Goal: Task Accomplishment & Management: Use online tool/utility

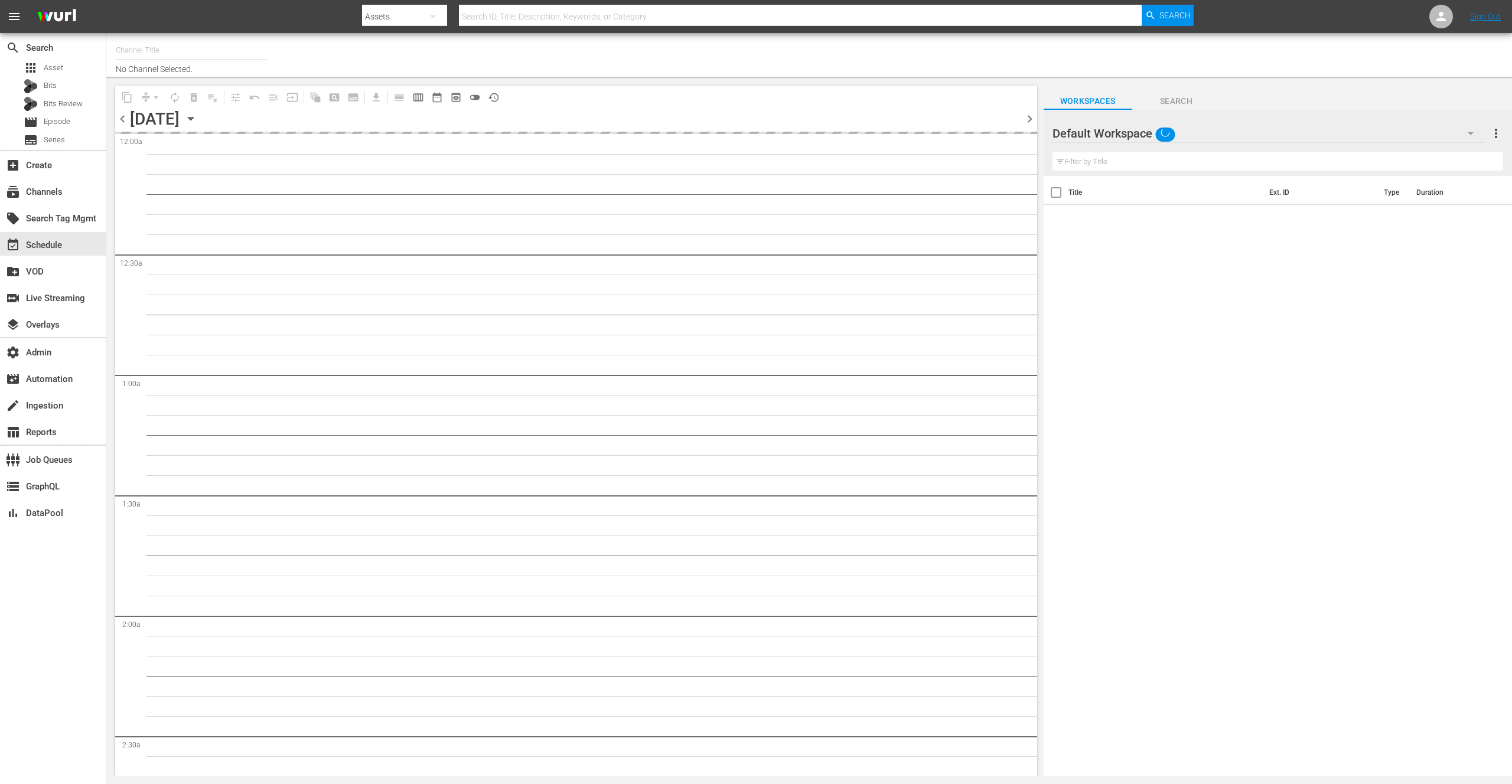
type input "FashionTV (902)"
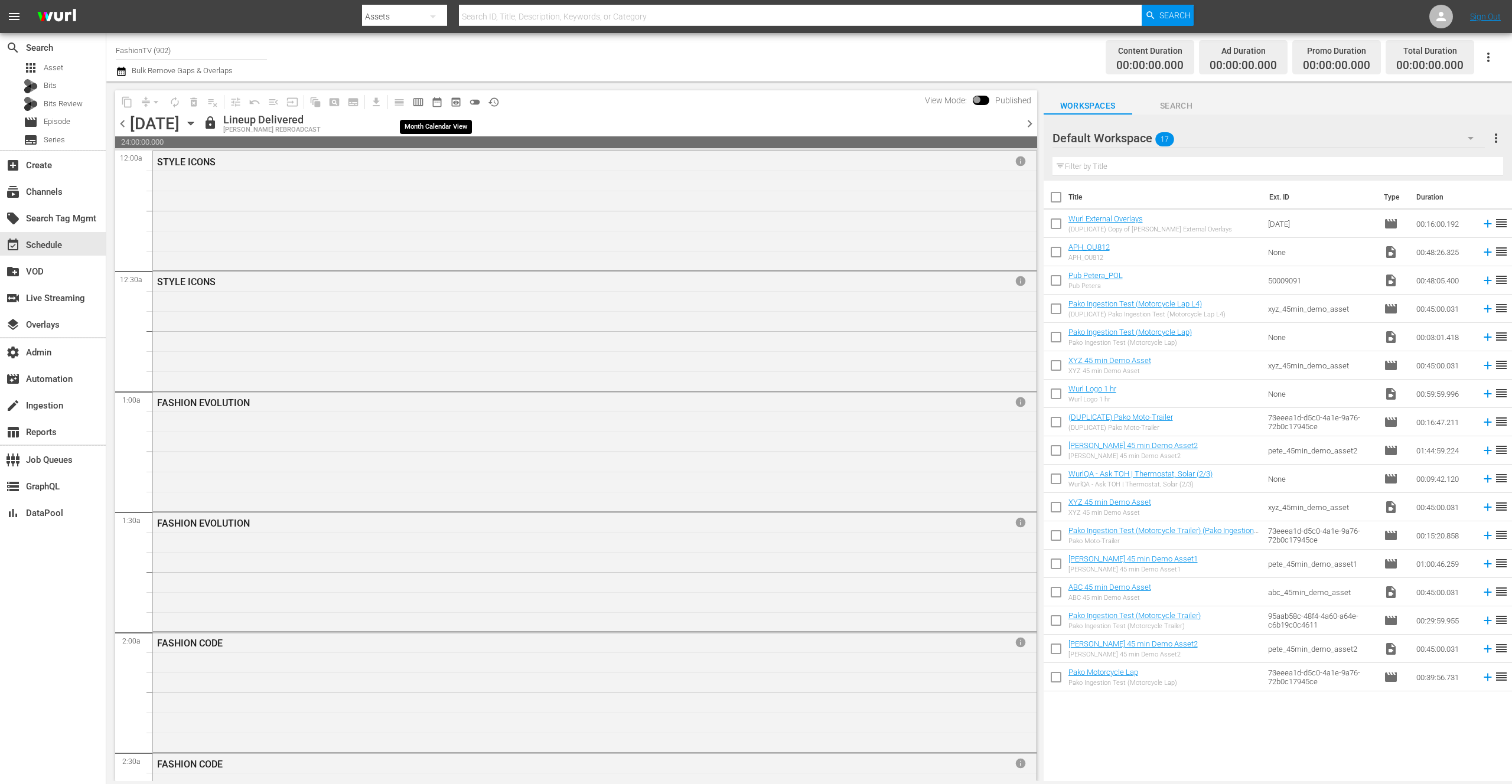
click at [440, 104] on span "date_range_outlined" at bounding box center [437, 102] width 12 height 12
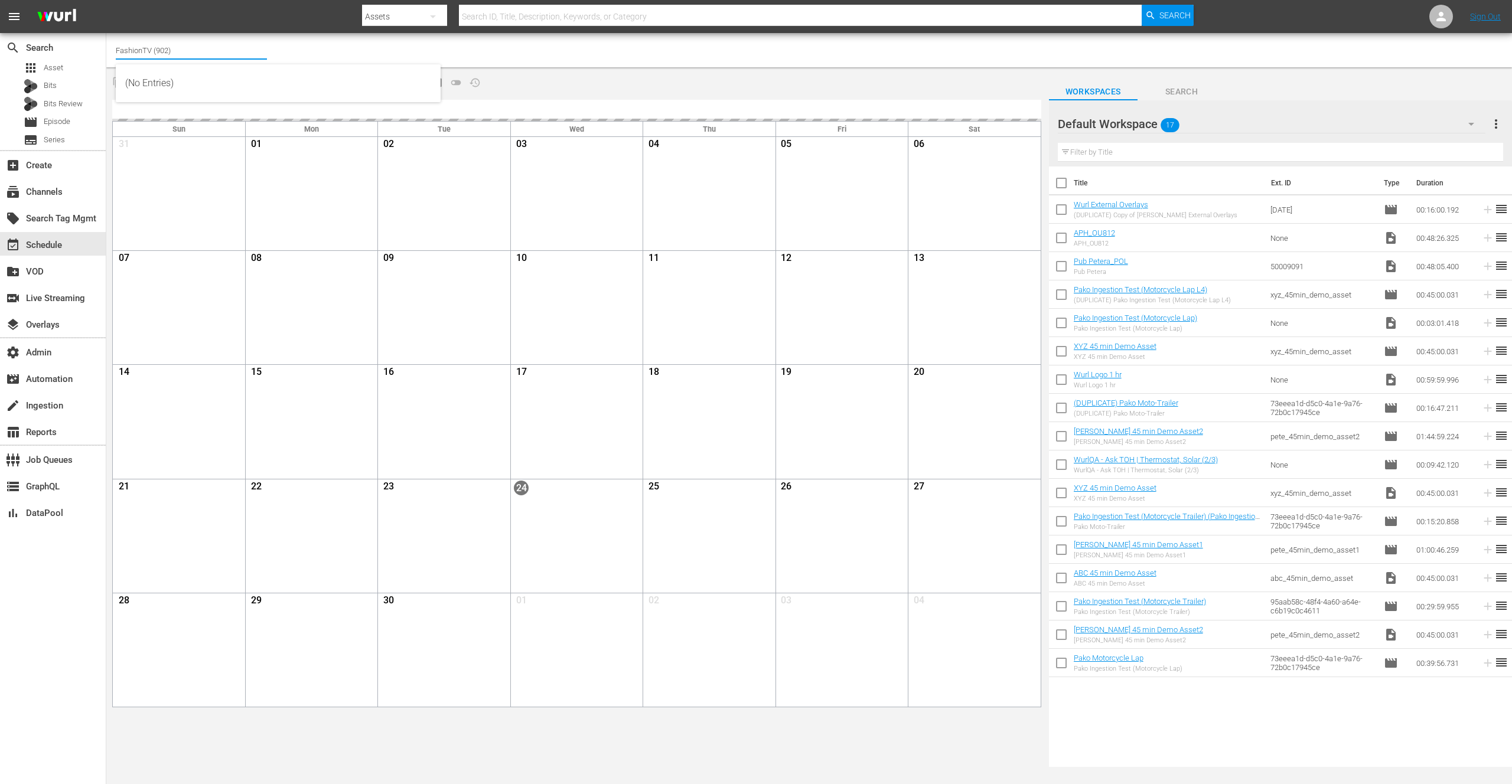
click at [191, 48] on input "FashionTV (902)" at bounding box center [191, 50] width 151 height 28
click at [491, 52] on div "Channel Title FashionTV (902)" at bounding box center [493, 50] width 757 height 28
click at [178, 54] on input "FashionTV (902)" at bounding box center [191, 50] width 151 height 28
drag, startPoint x: 171, startPoint y: 52, endPoint x: 111, endPoint y: 53, distance: 60.0
click at [106, 0] on div "search Search apps Asset Bits Bits Review movie Episode subtitles Series add_bo…" at bounding box center [809, 0] width 1406 height 0
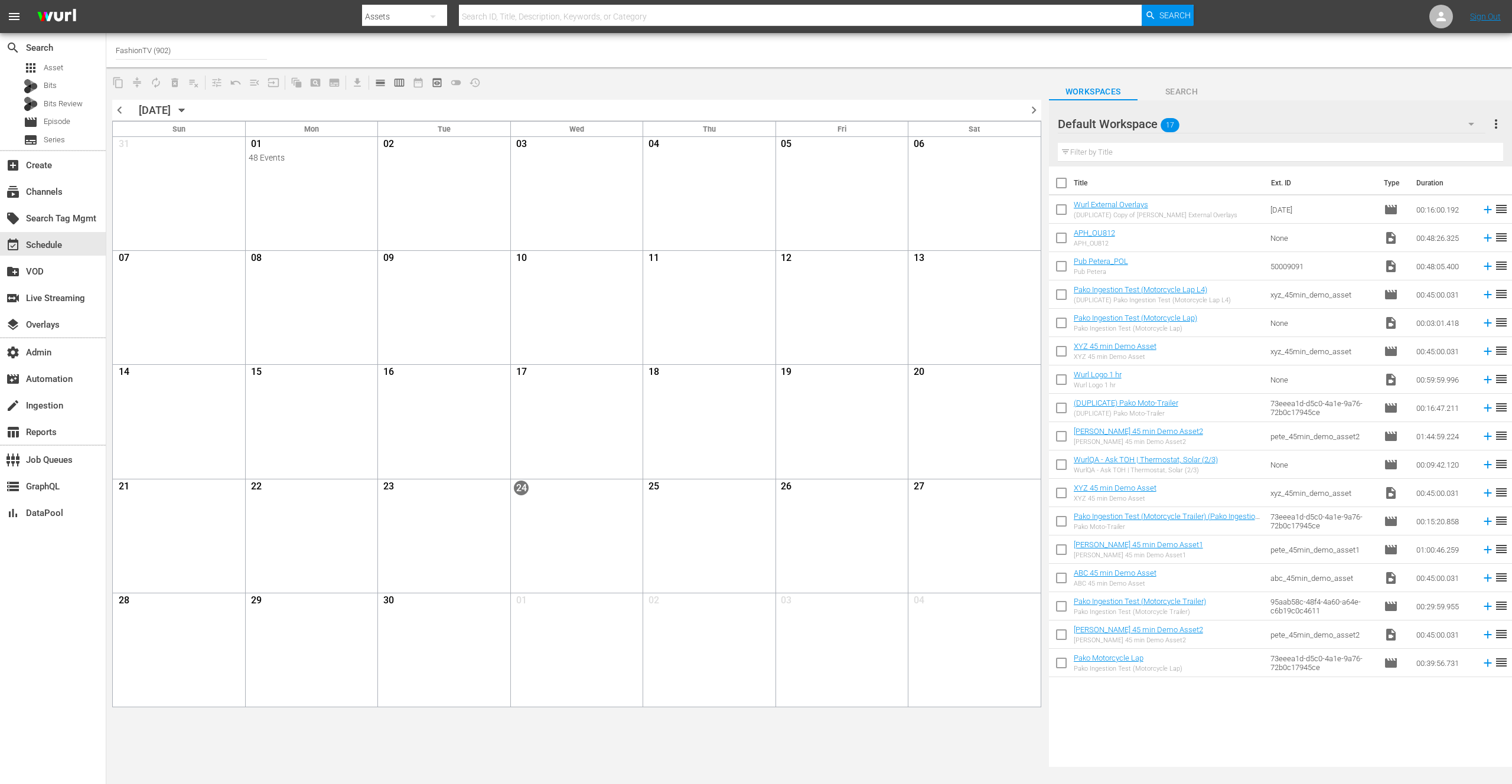
click at [684, 54] on div "Channel Title FashionTV (902)" at bounding box center [493, 50] width 757 height 28
click at [600, 54] on div "Channel Title FashionTV (902)" at bounding box center [493, 50] width 757 height 28
click at [325, 17] on nav "menu Search By Assets Search ID, Title, Description, Keywords, or Category Sear…" at bounding box center [756, 16] width 1512 height 33
click at [292, 21] on nav "menu Search By Assets Search ID, Title, Description, Keywords, or Category Sear…" at bounding box center [756, 16] width 1512 height 33
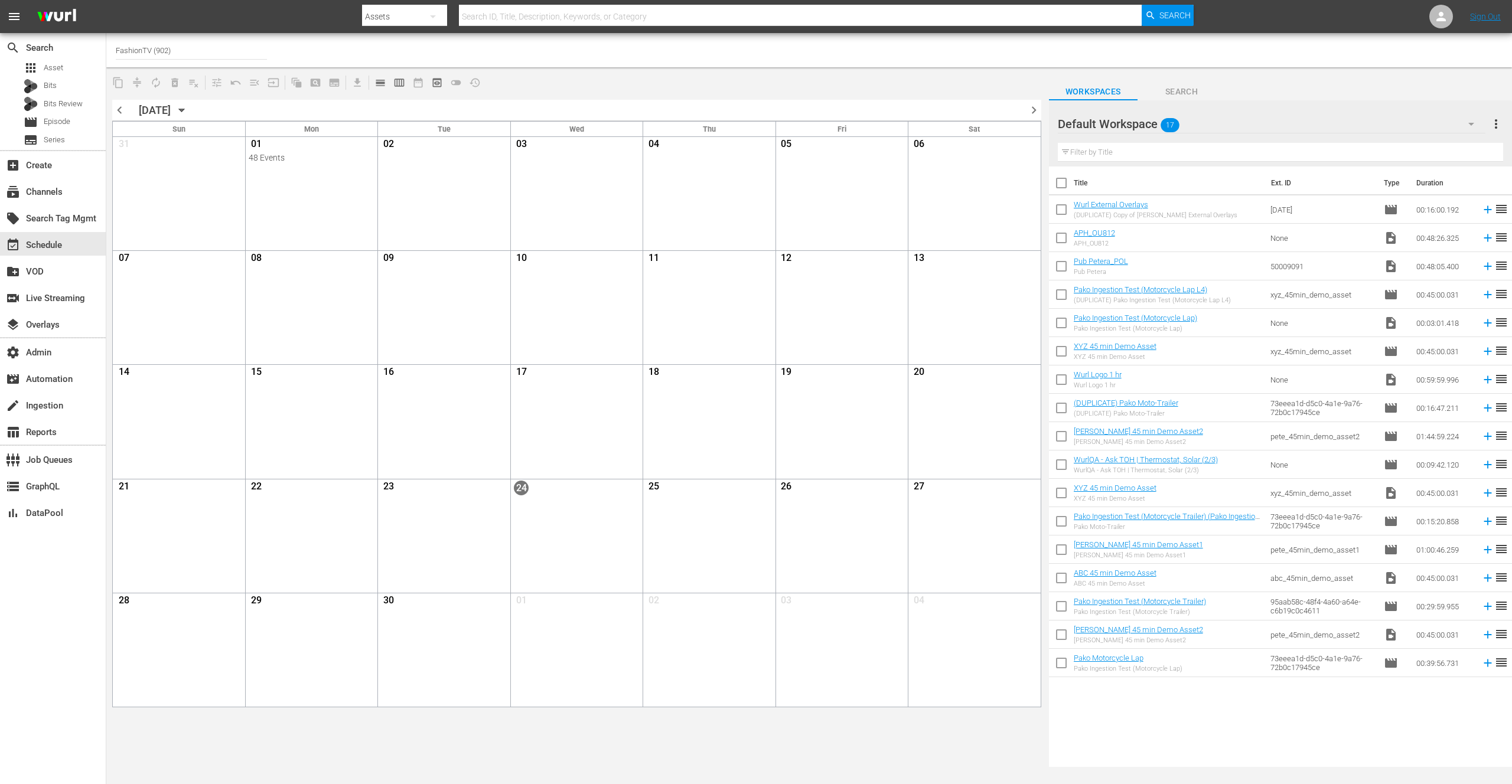
click at [305, 16] on nav "menu Search By Assets Search ID, Title, Description, Keywords, or Category Sear…" at bounding box center [756, 16] width 1512 height 33
click at [303, 15] on nav "menu Search By Assets Search ID, Title, Description, Keywords, or Category Sear…" at bounding box center [756, 16] width 1512 height 33
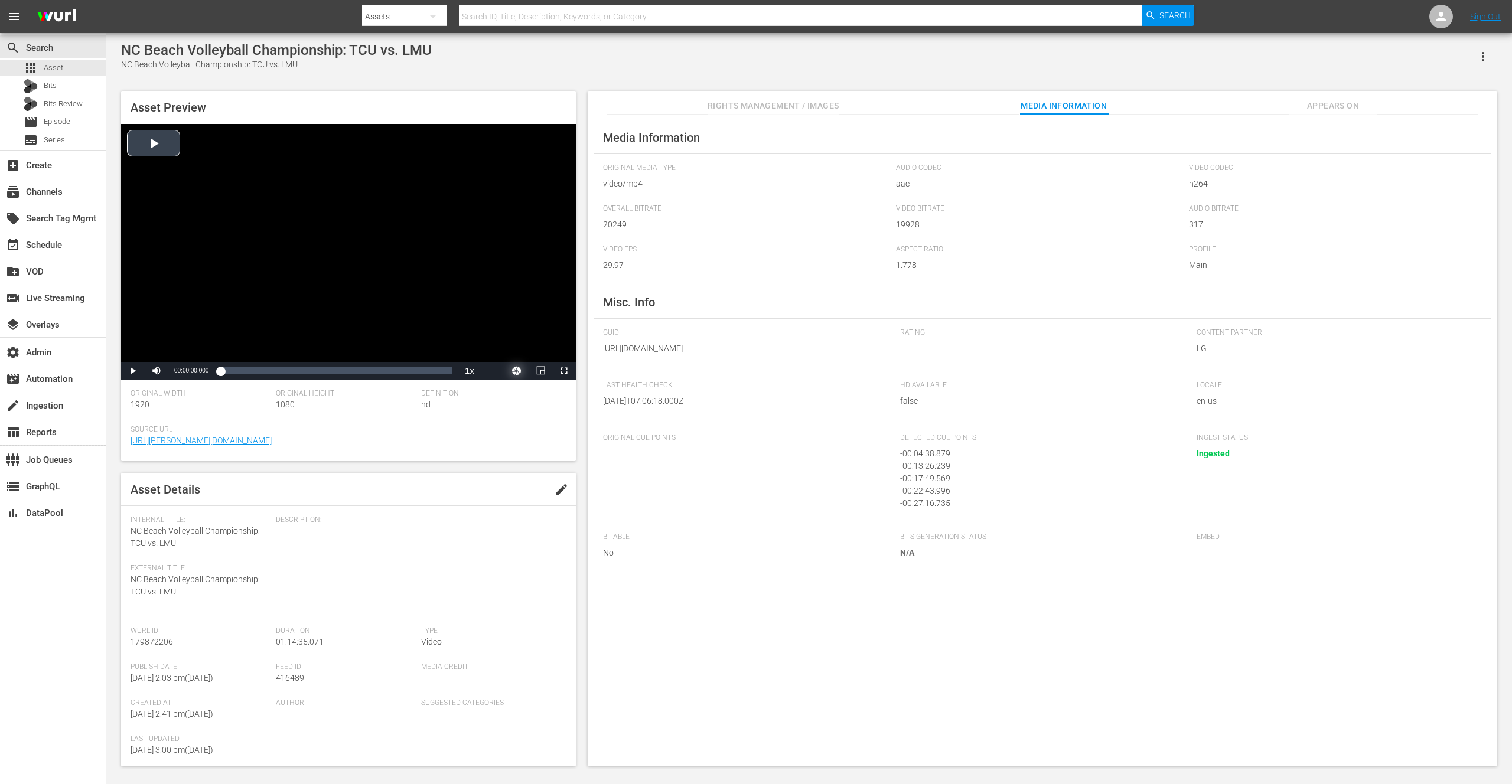
click at [514, 371] on button "Video Player" at bounding box center [516, 371] width 23 height 17
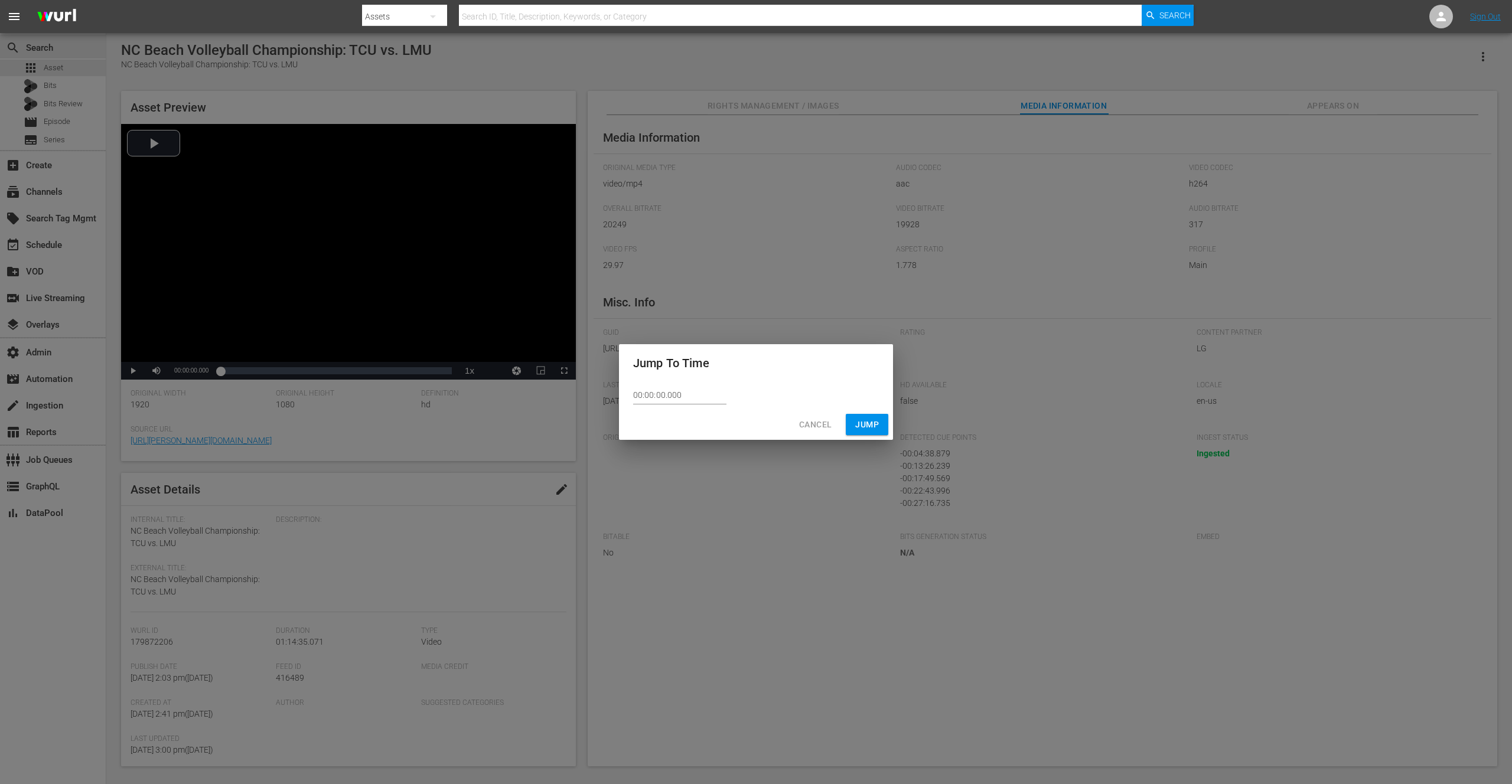
click at [649, 396] on input "00:00:00.000" at bounding box center [679, 395] width 93 height 17
type input "00:04:38.879"
click at [863, 426] on span "Jump" at bounding box center [867, 425] width 23 height 15
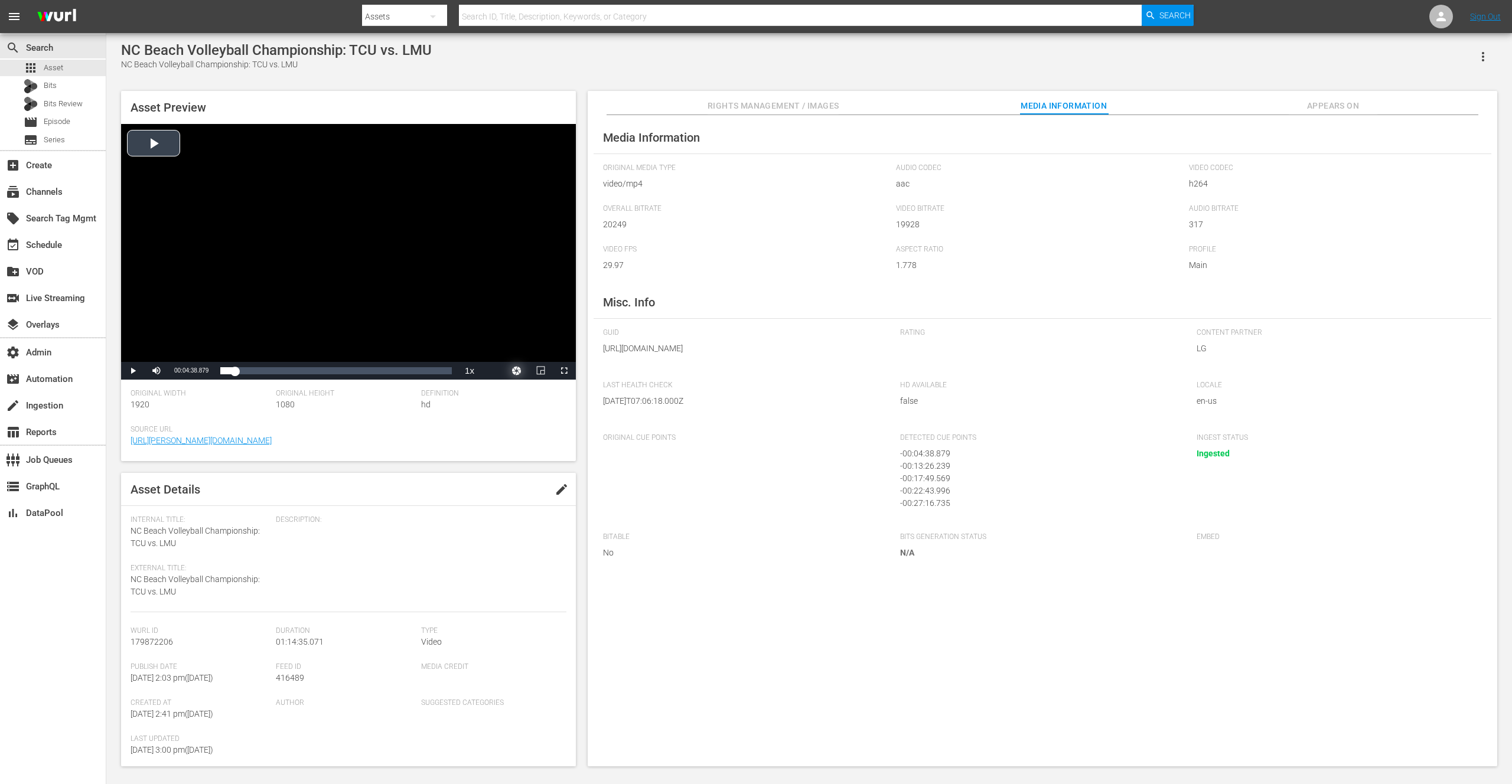
click at [518, 366] on button "Video Player" at bounding box center [516, 371] width 23 height 17
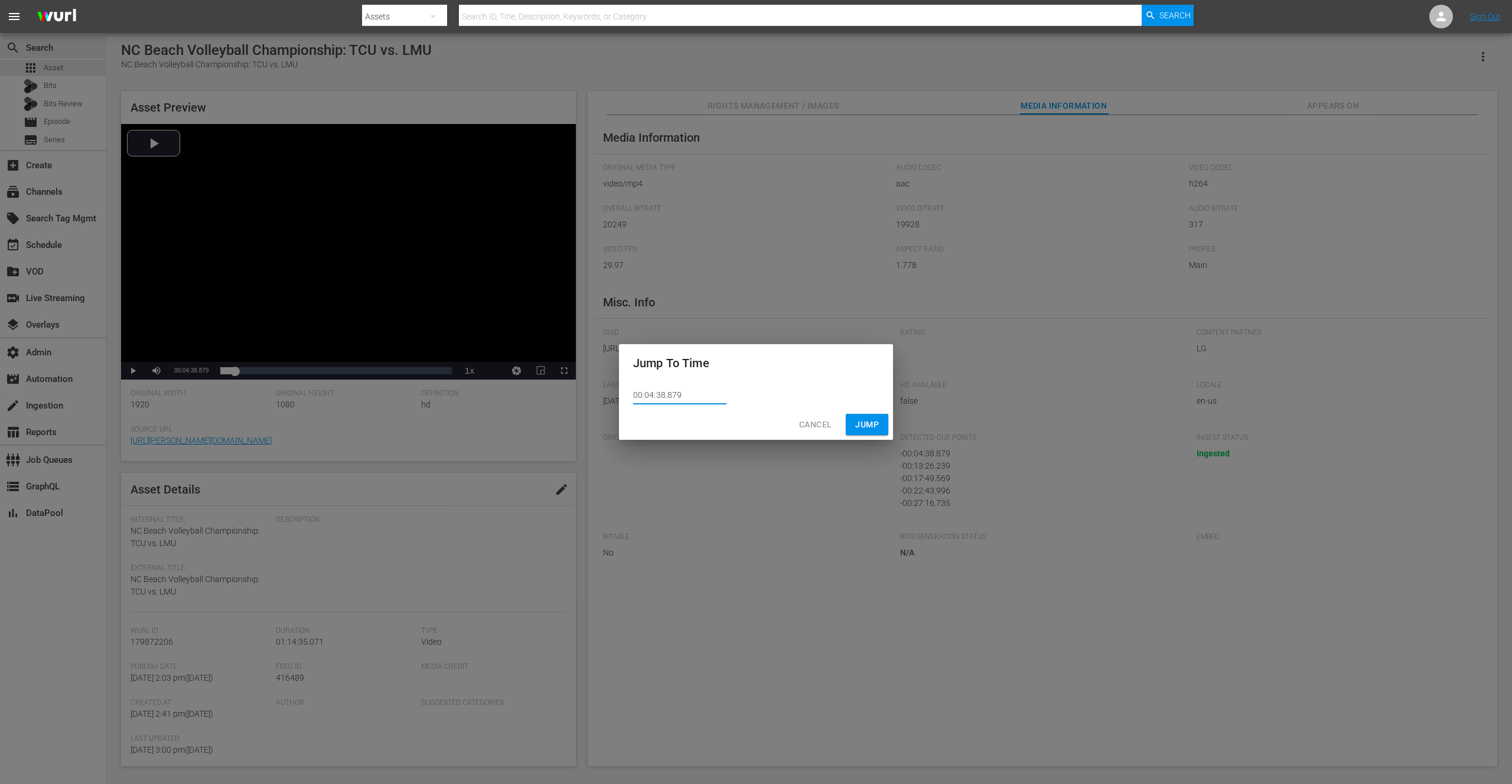
click at [661, 396] on input "00:04:38.879" at bounding box center [679, 395] width 93 height 17
type input "00:04:37.879"
click at [872, 427] on span "Jump" at bounding box center [867, 425] width 23 height 15
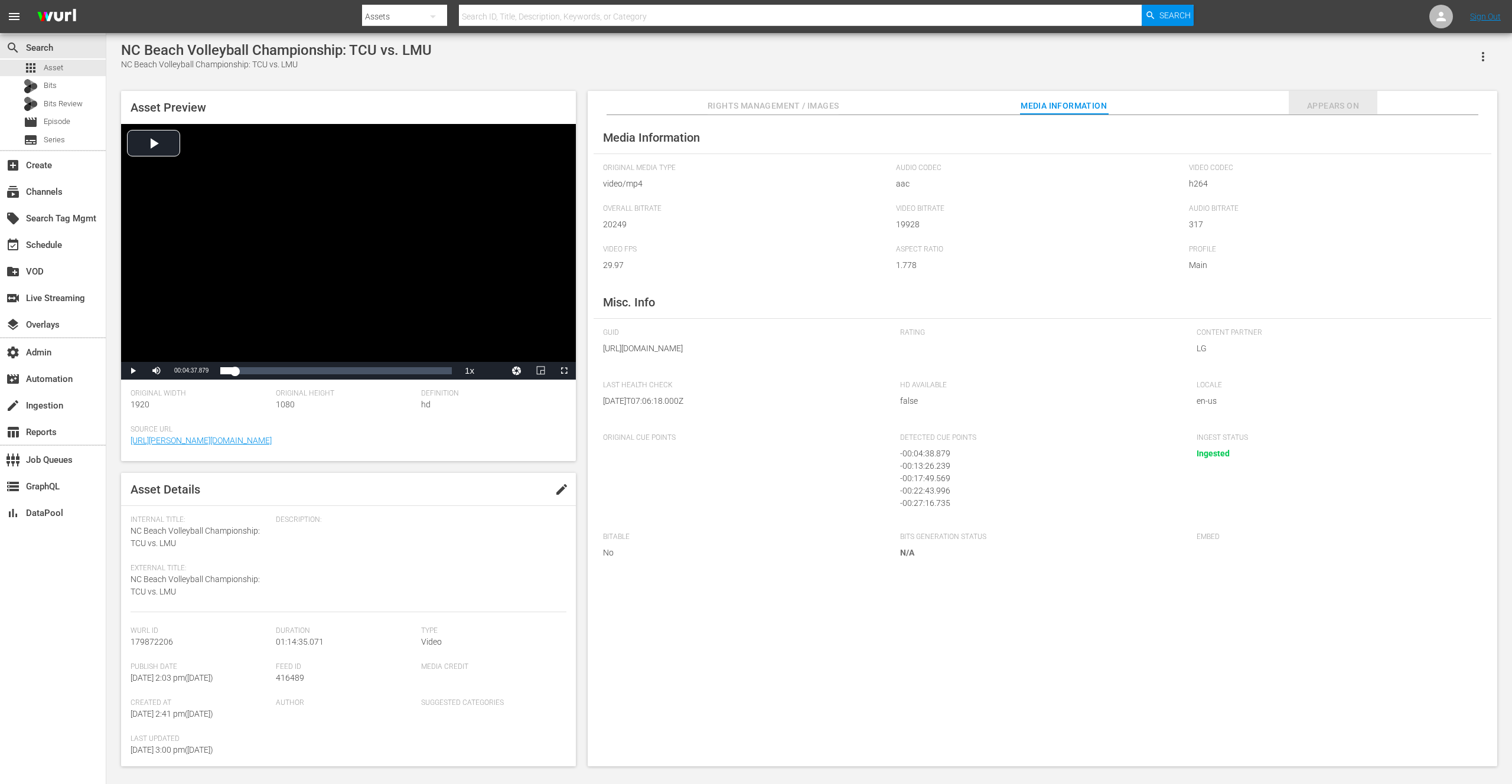
click at [1318, 105] on span "Appears On" at bounding box center [1333, 106] width 89 height 15
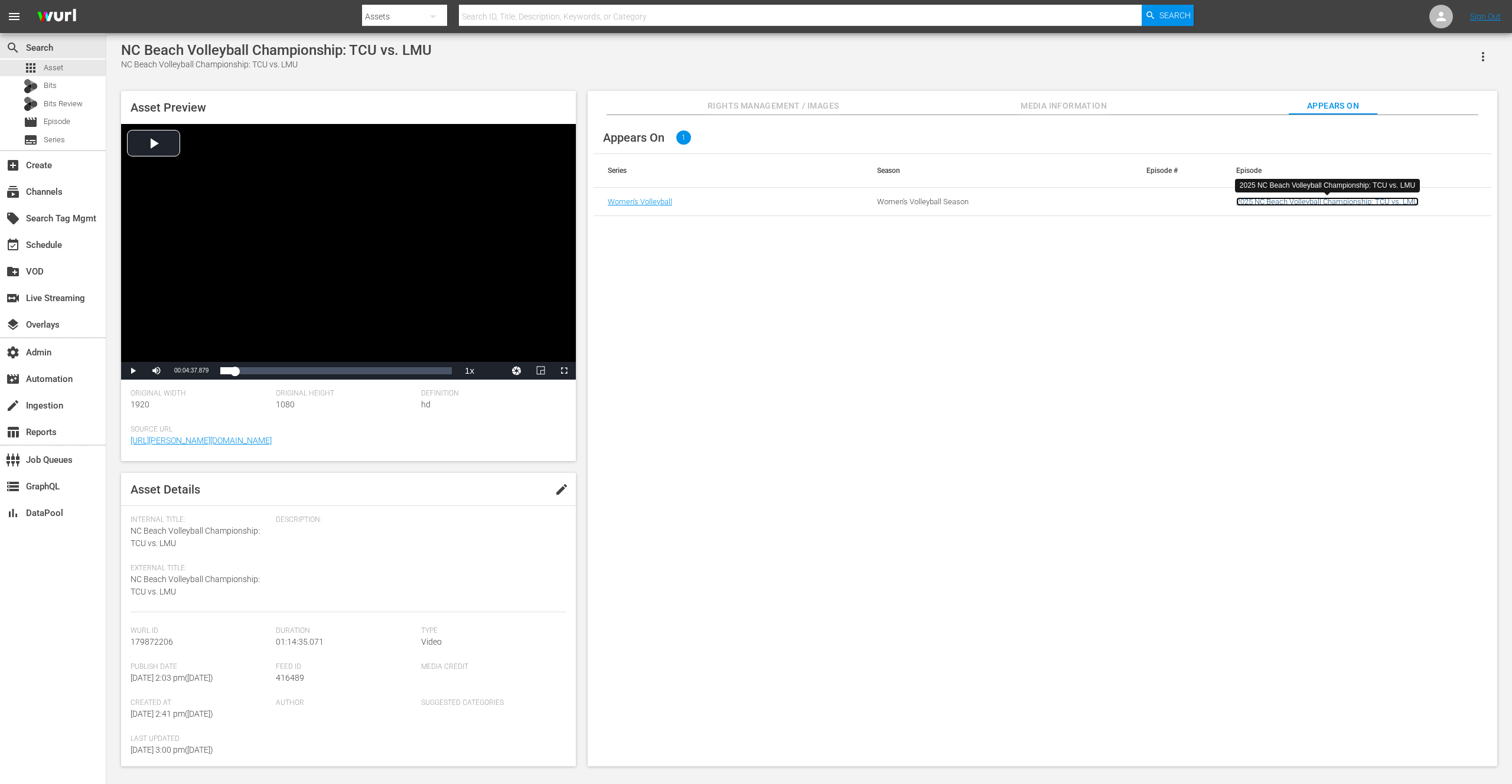
click at [1314, 200] on link "2025 NC Beach Volleyball Championship: TCU vs. LMU" at bounding box center [1327, 201] width 183 height 9
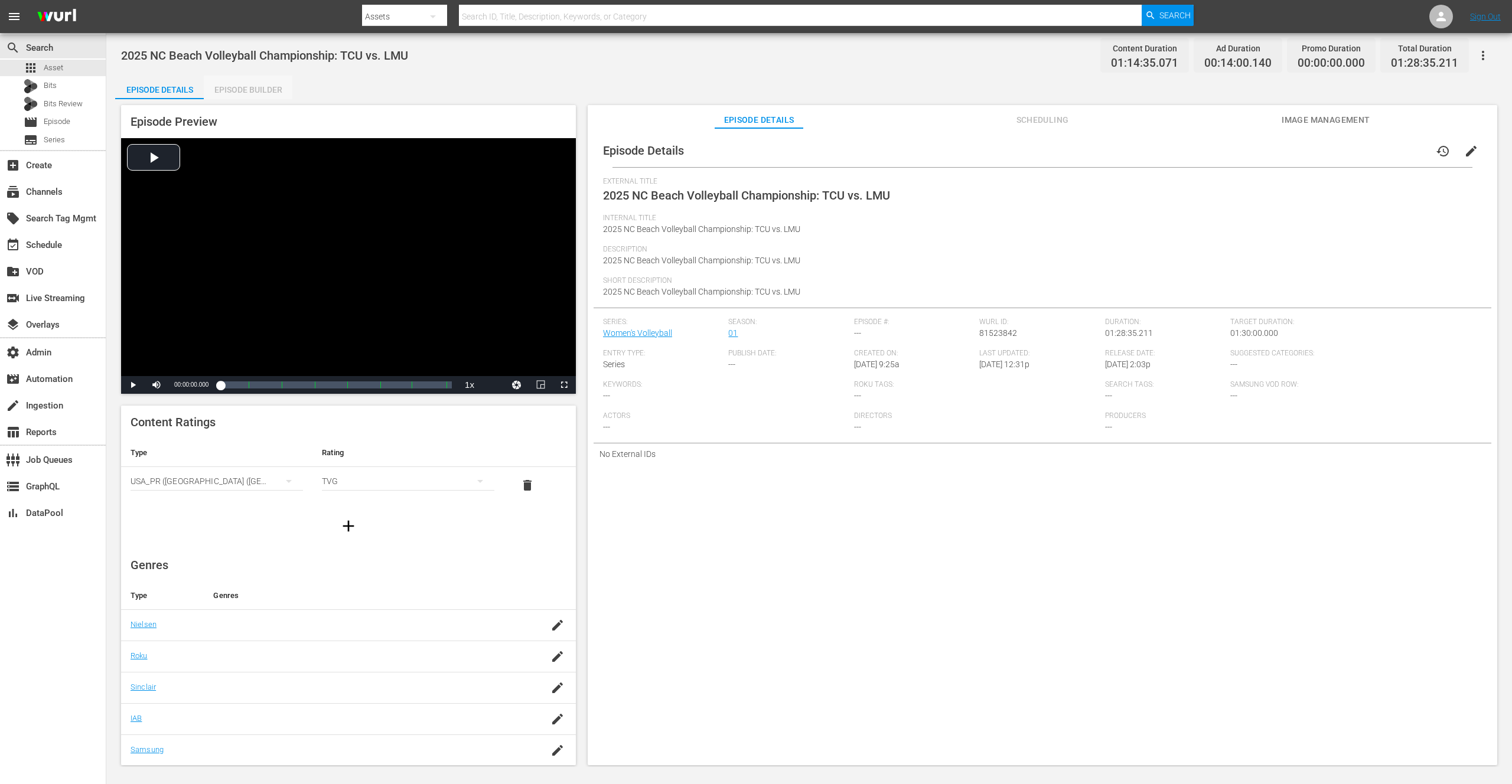
click at [258, 92] on div "Episode Builder" at bounding box center [248, 90] width 89 height 28
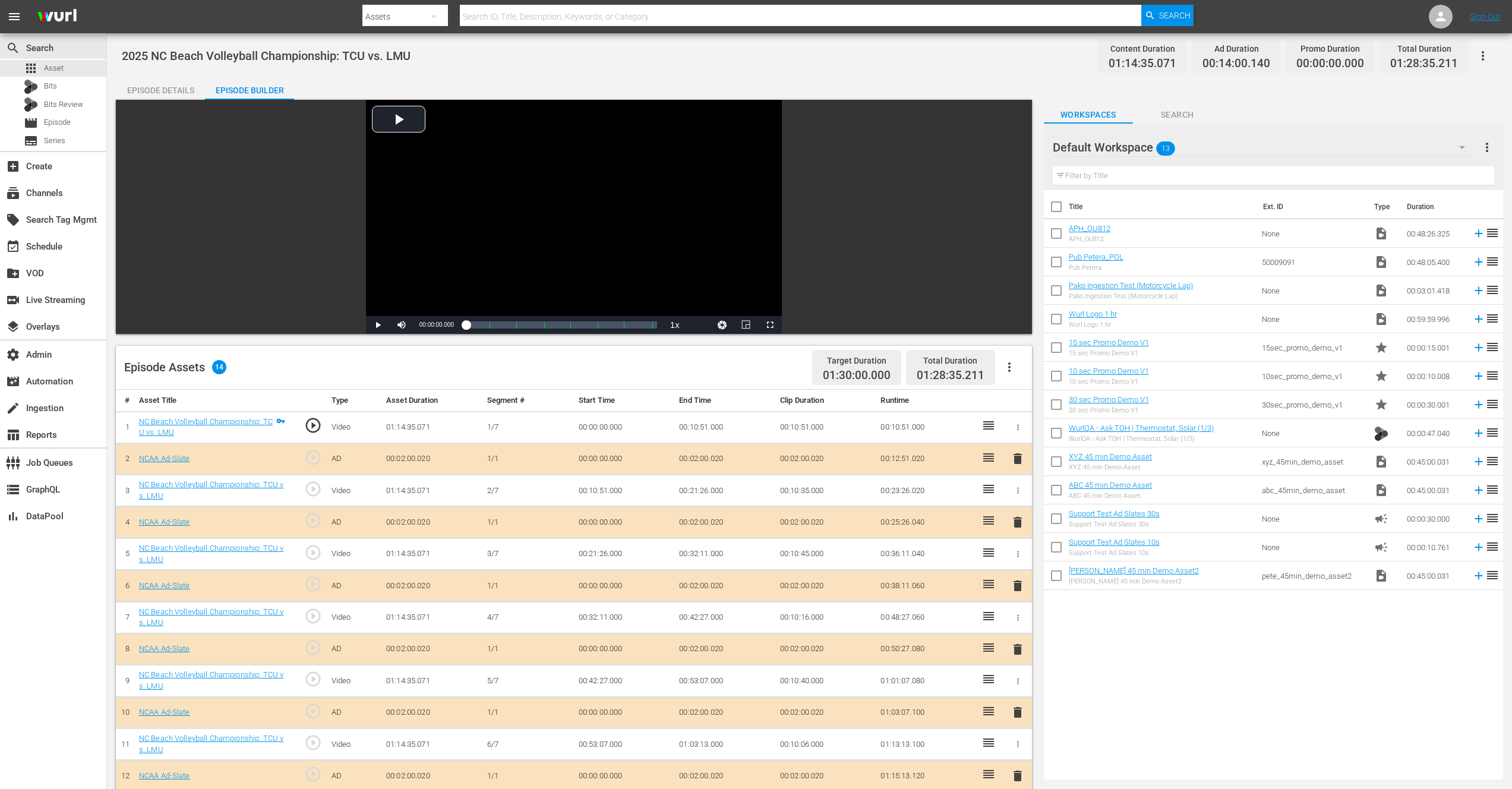
click at [1012, 368] on icon "button" at bounding box center [1009, 367] width 14 height 14
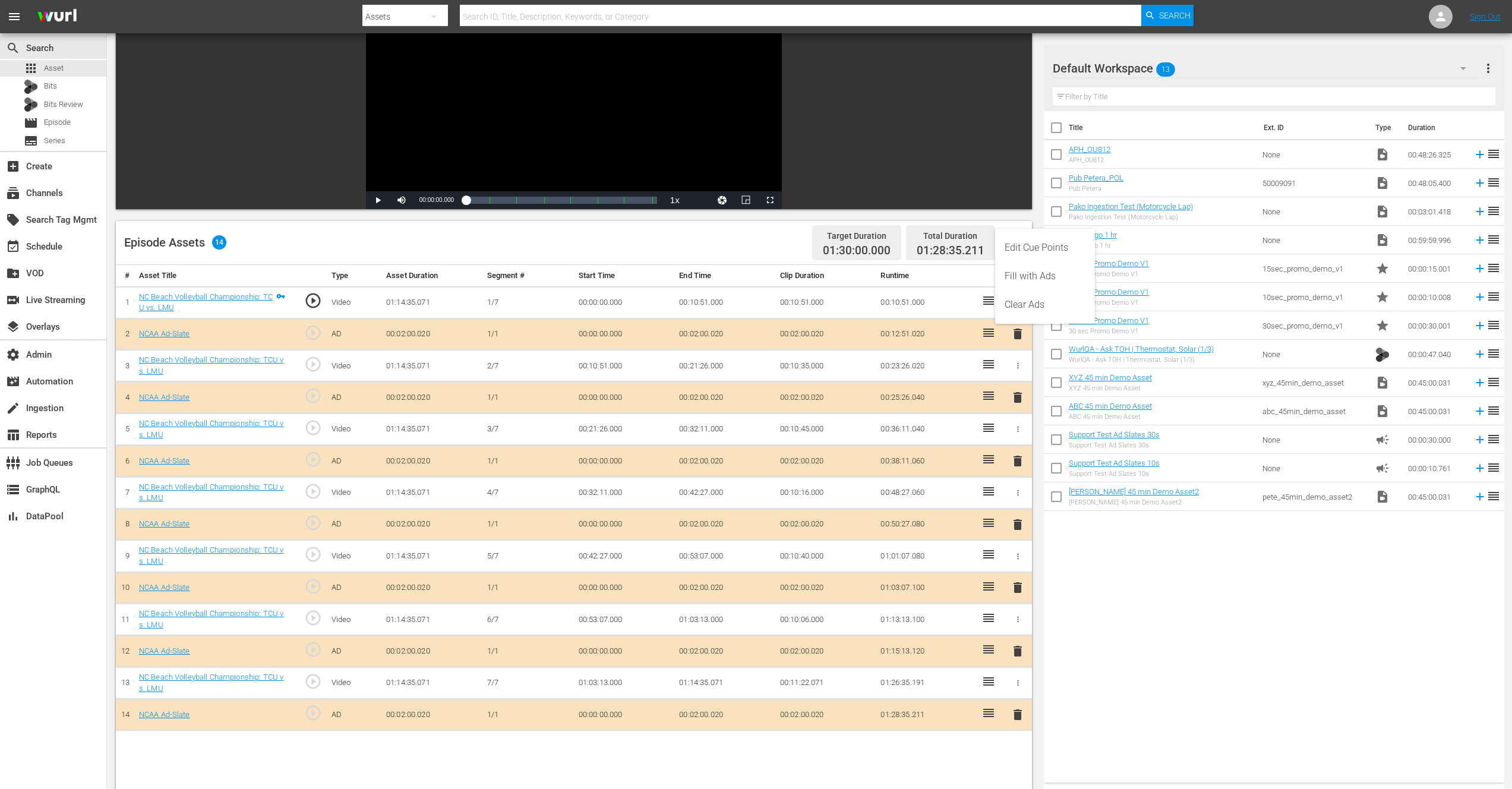
scroll to position [122, 0]
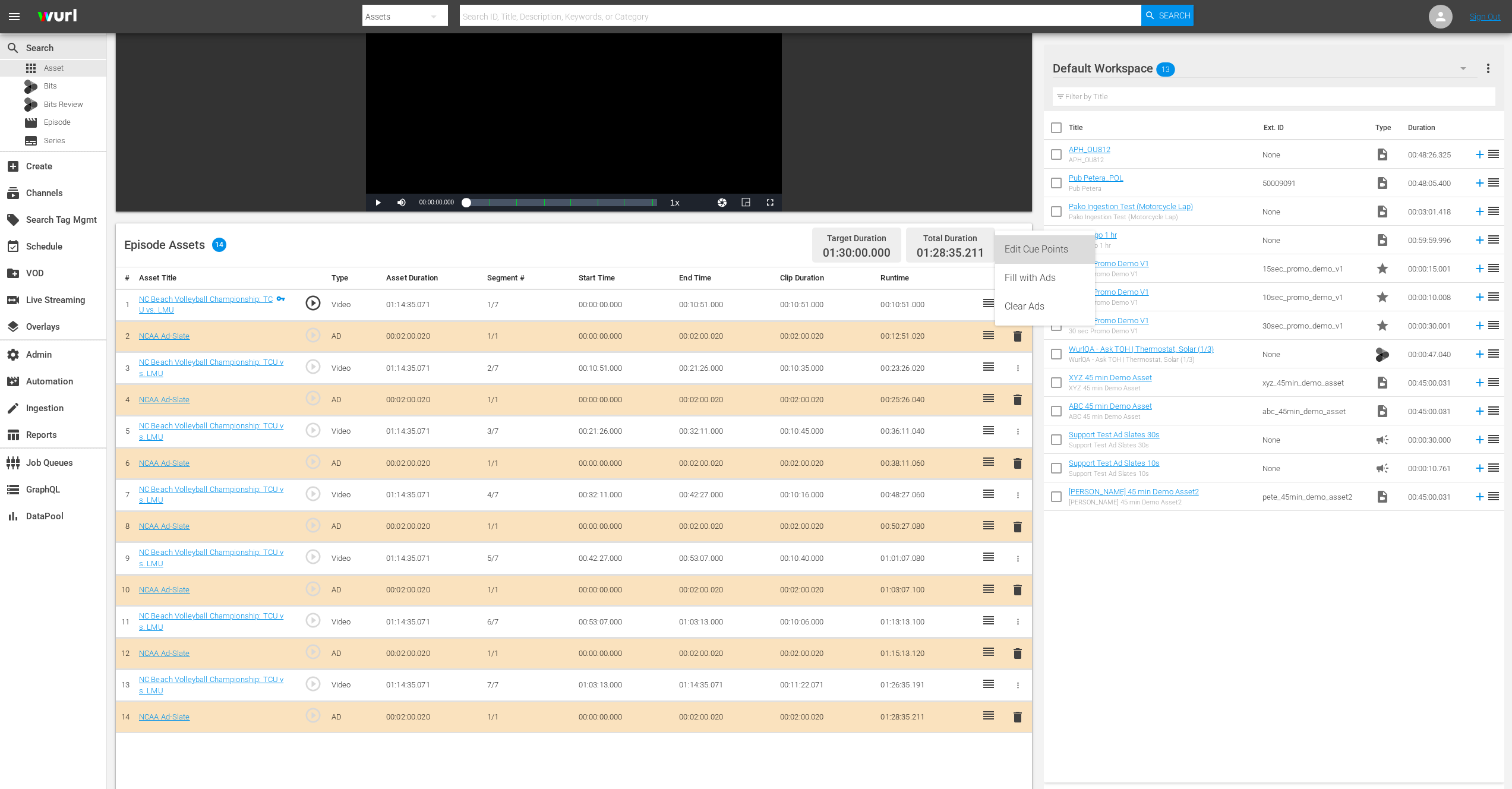
click at [1053, 249] on div "Edit Cue Points" at bounding box center [1045, 249] width 81 height 28
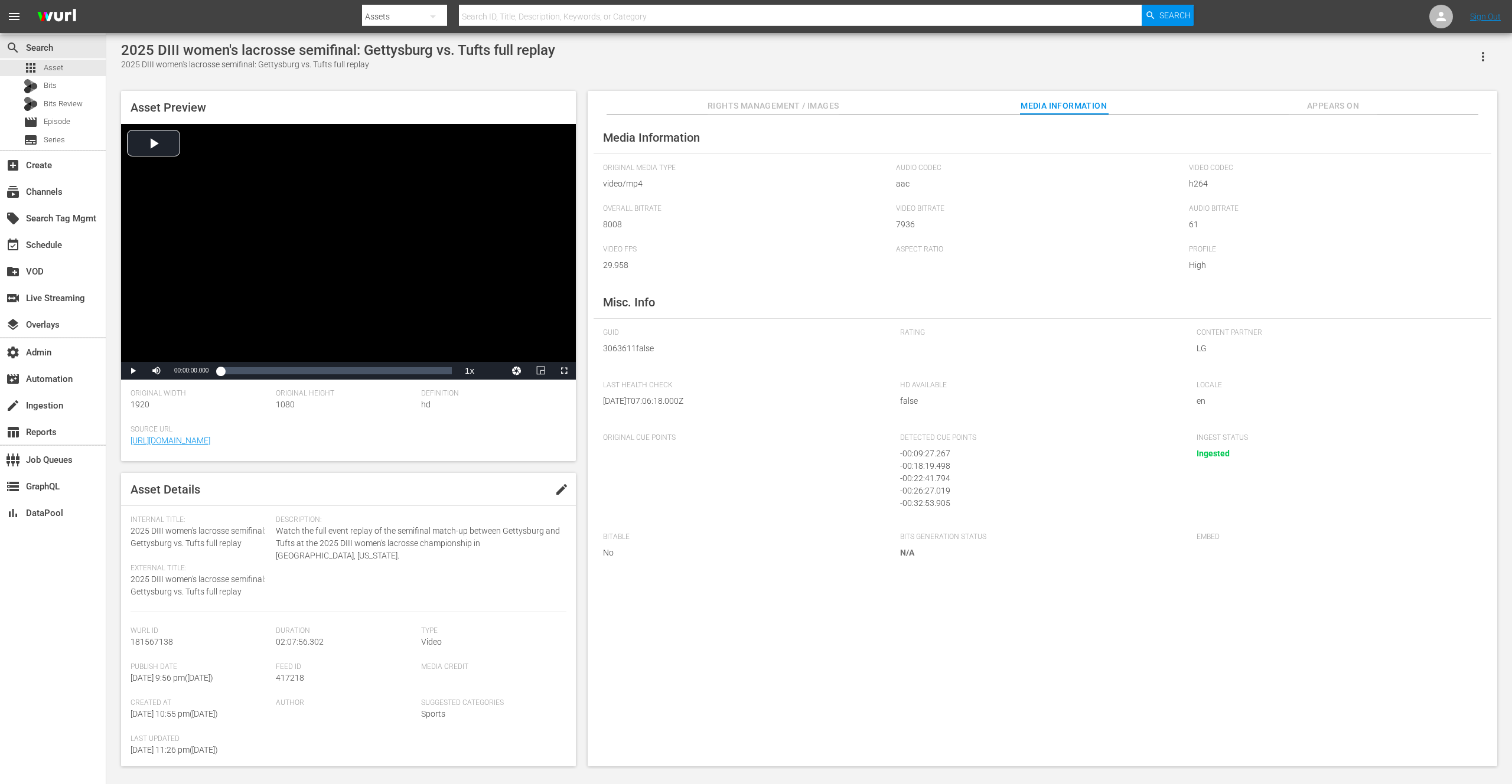
click at [206, 21] on nav "menu Search By Assets Search ID, Title, Description, Keywords, or Category Sear…" at bounding box center [756, 16] width 1512 height 33
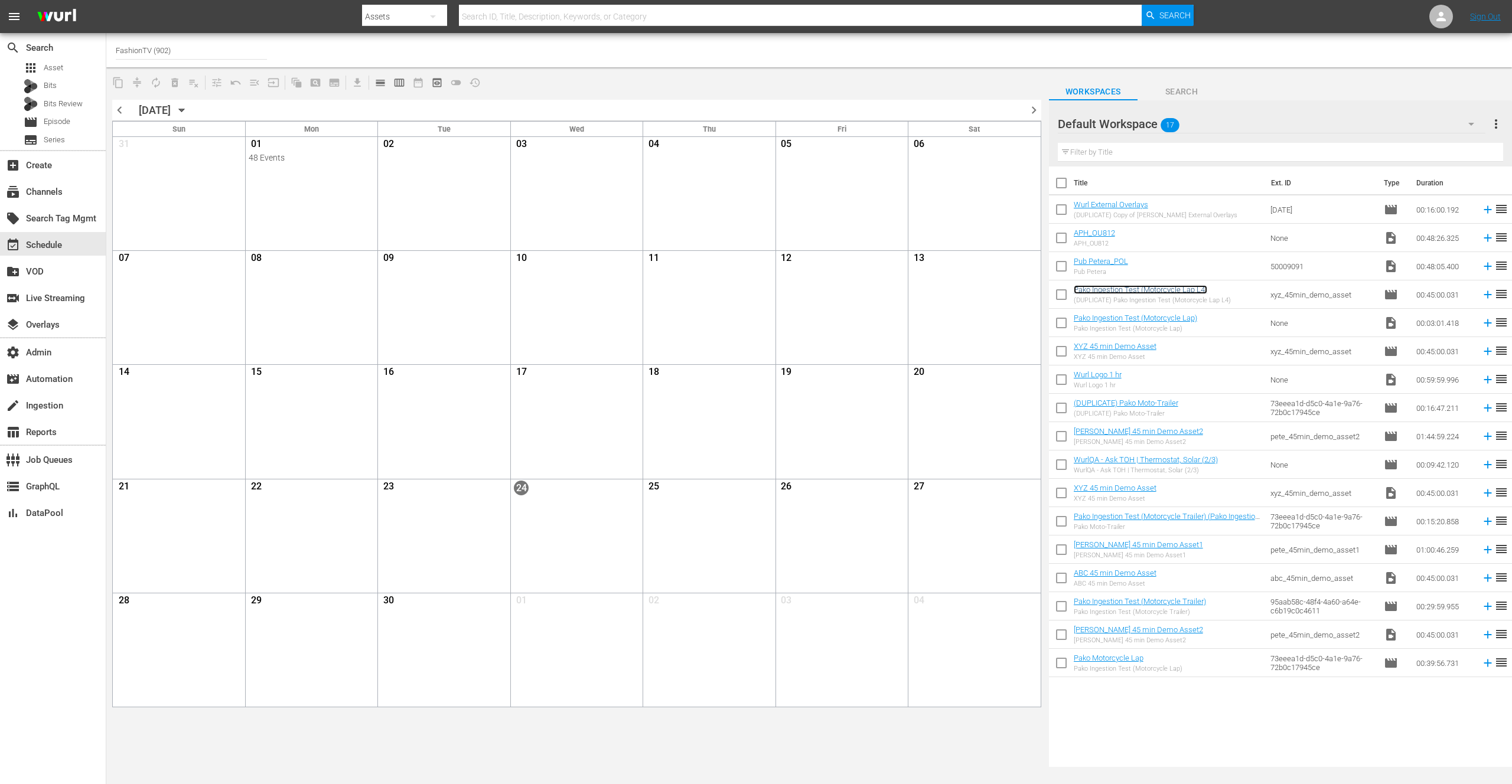
click at [1135, 291] on link "Pako Ingestion Test (Motorcycle Lap L4)" at bounding box center [1140, 289] width 134 height 9
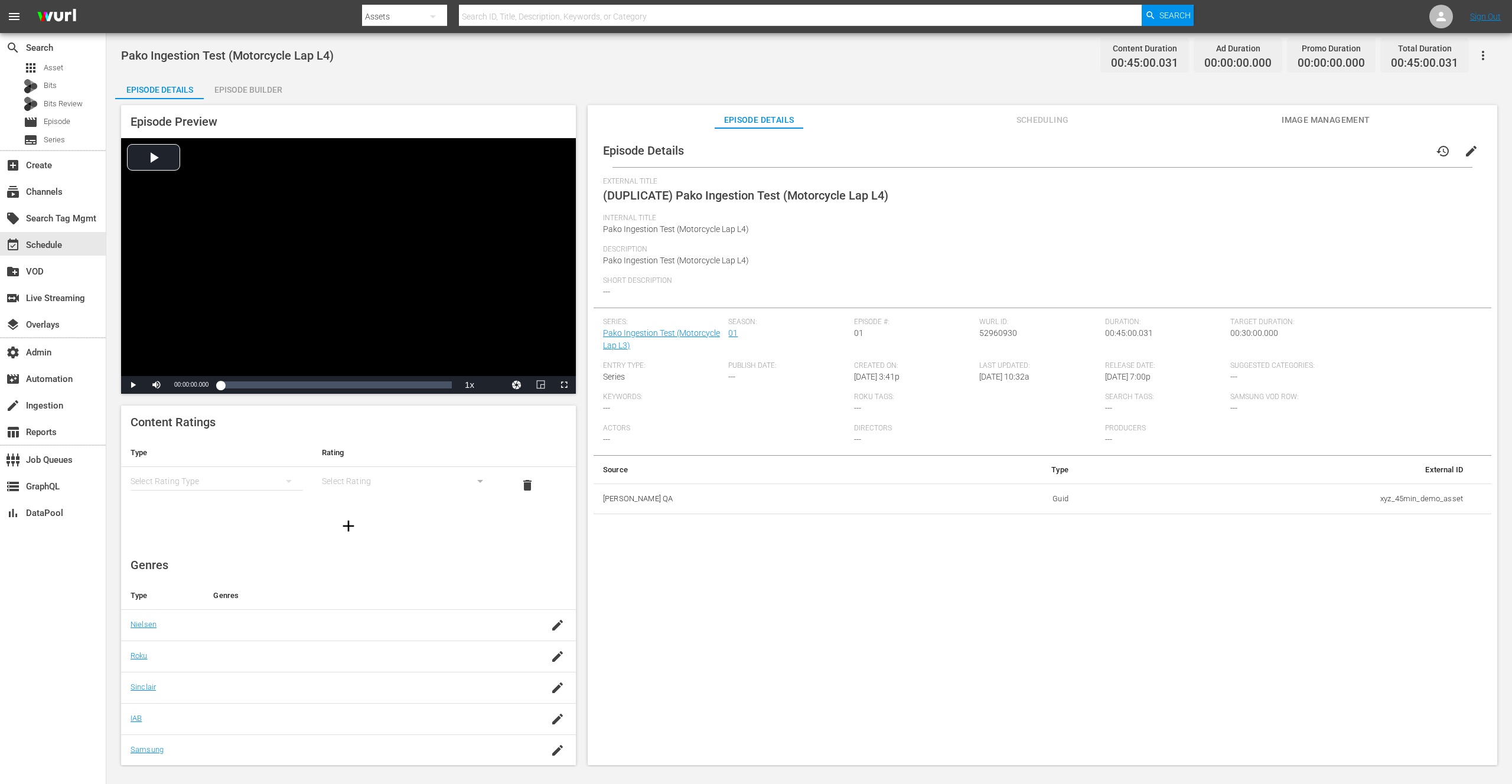
click at [1038, 118] on span "Scheduling" at bounding box center [1043, 120] width 89 height 15
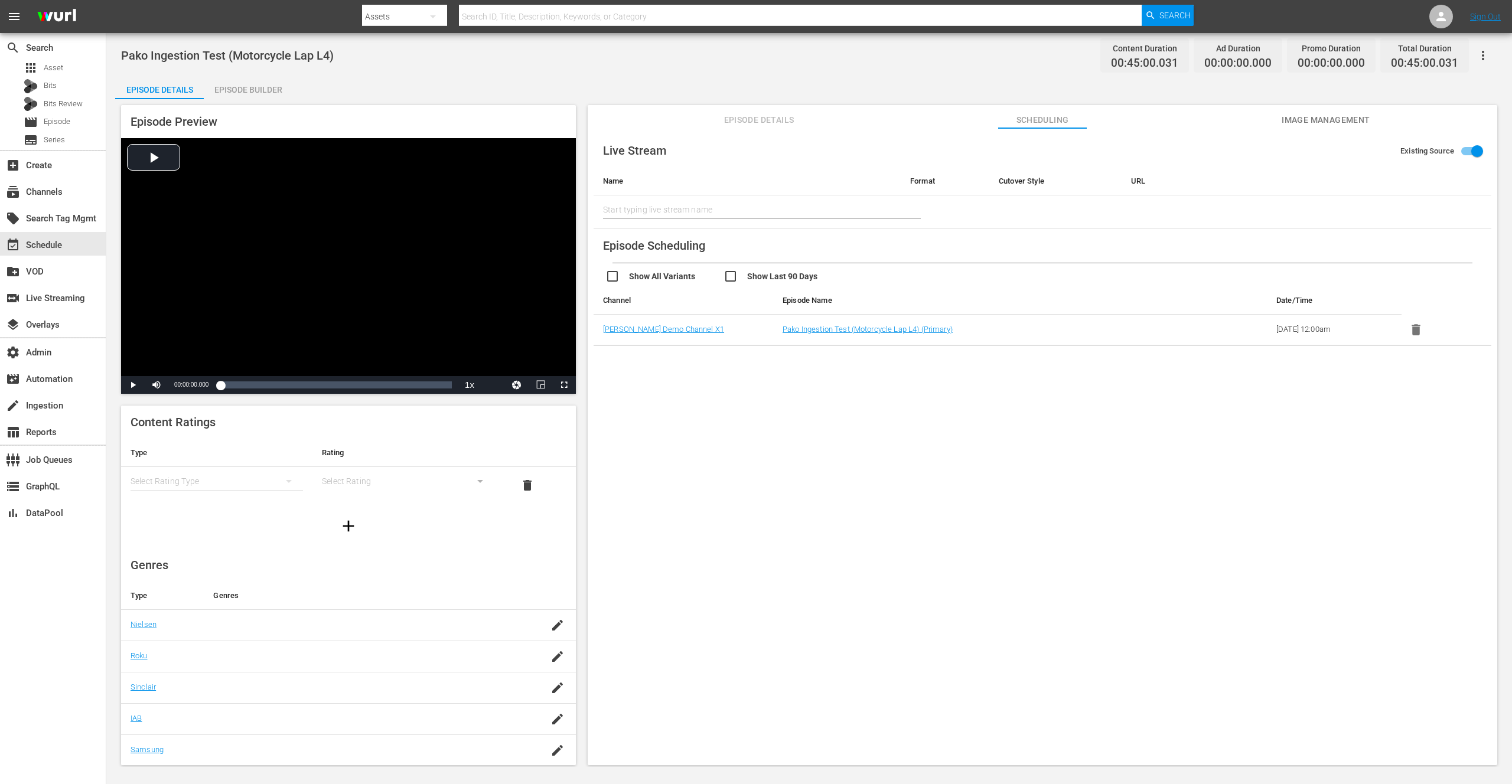
click at [778, 438] on div "Live Stream Existing Source Name Format Cutover Style URL Start typing live str…" at bounding box center [1042, 452] width 910 height 648
click at [608, 60] on div "Pako Ingestion Test (Motorcycle Lap L4) Content Duration 00:45:00.031 Ad Durati…" at bounding box center [809, 55] width 1376 height 27
click at [591, 65] on div "Pako Ingestion Test (Motorcycle Lap L4) Content Duration 00:45:00.031 Ad Durati…" at bounding box center [809, 55] width 1376 height 27
click at [922, 86] on div "Episode Details Episode Builder Episode Preview Video Player is loading. Play V…" at bounding box center [809, 426] width 1388 height 699
click at [881, 409] on div "Live Stream Existing Source Name Format Cutover Style URL Start typing live str…" at bounding box center [1042, 452] width 910 height 648
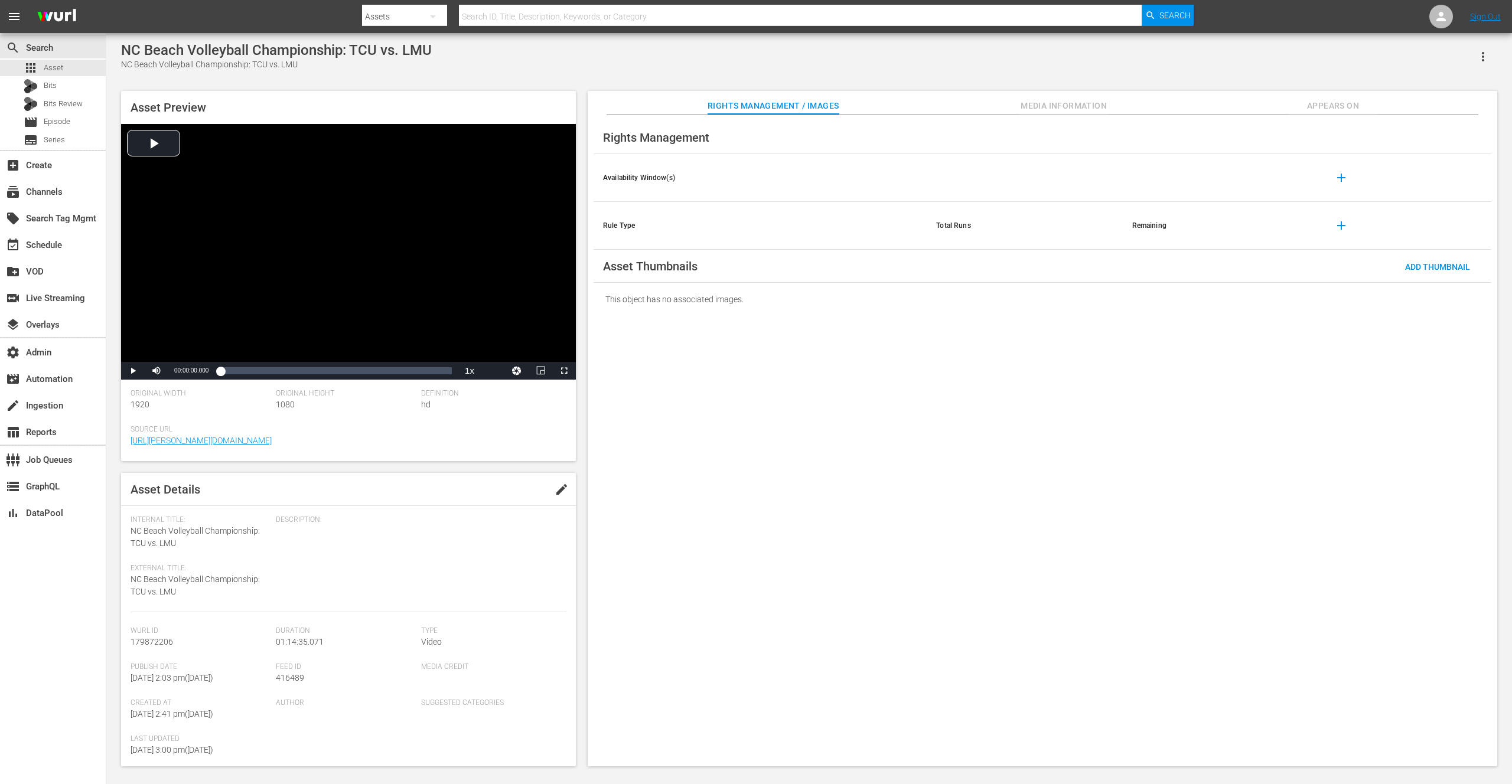
click at [1053, 106] on span "Media Information" at bounding box center [1064, 106] width 89 height 15
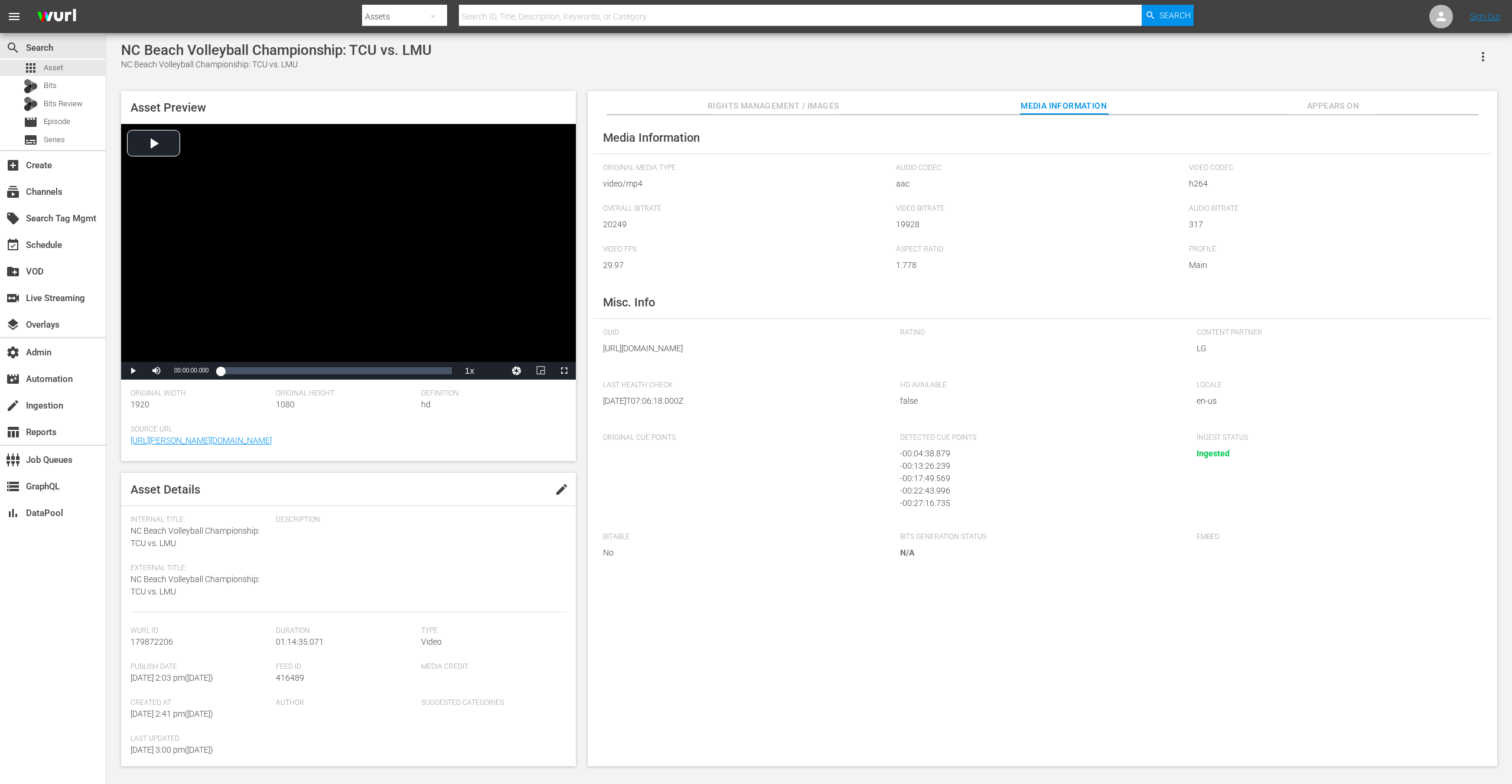
click at [517, 77] on div "NC Beach Volleyball Championship: TCU vs. LMU NC Beach Volleyball Championship:…" at bounding box center [809, 401] width 1388 height 719
drag, startPoint x: 949, startPoint y: 524, endPoint x: 914, endPoint y: 471, distance: 63.5
click at [914, 471] on div "Detected Cue Points - 00:04:38.879 - 00:13:26.239 - 00:17:49.569 - 00:22:43.996…" at bounding box center [1043, 477] width 285 height 87
click at [1329, 104] on span "Appears On" at bounding box center [1333, 106] width 89 height 15
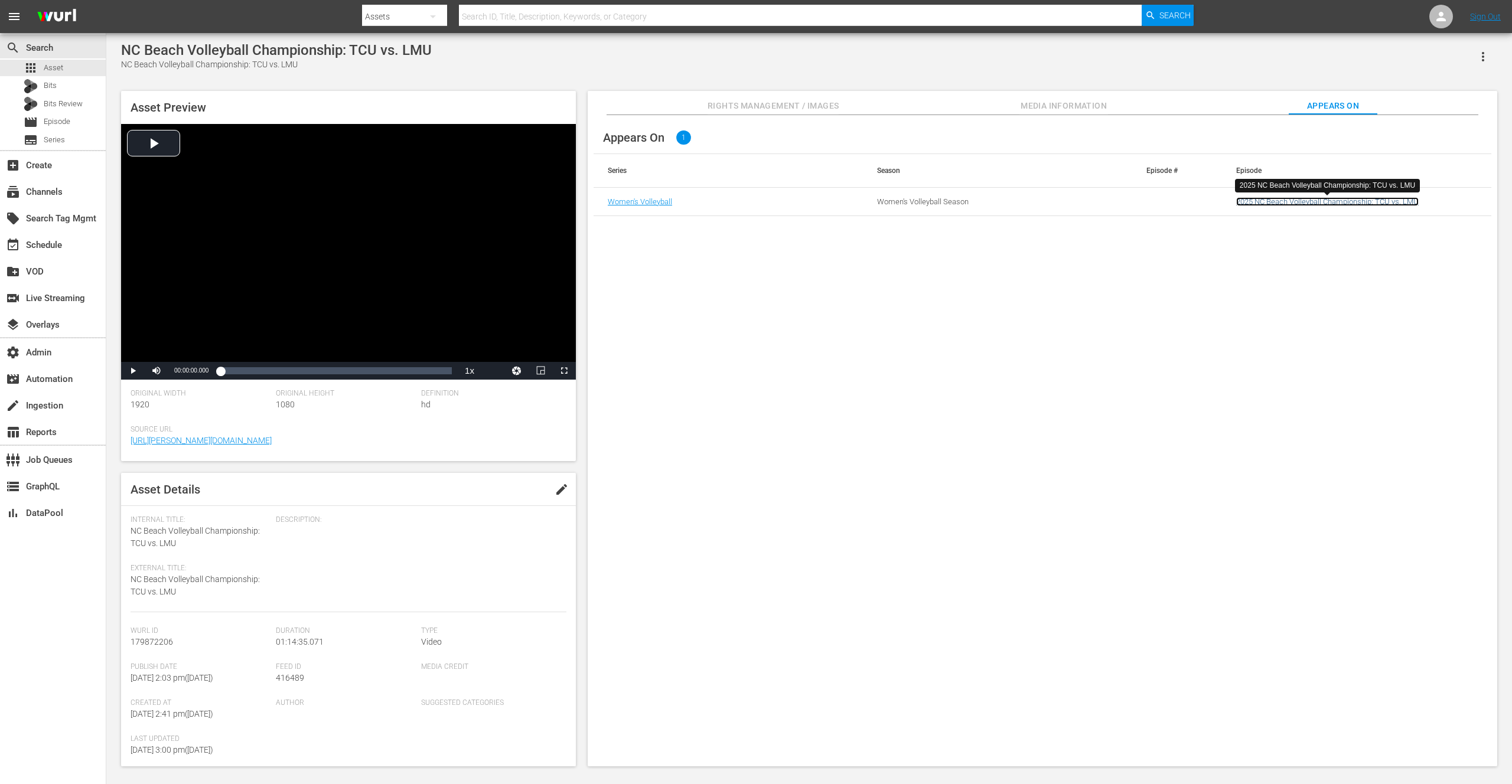
click at [1307, 200] on link "2025 NC Beach Volleyball Championship: TCU vs. LMU" at bounding box center [1327, 201] width 183 height 9
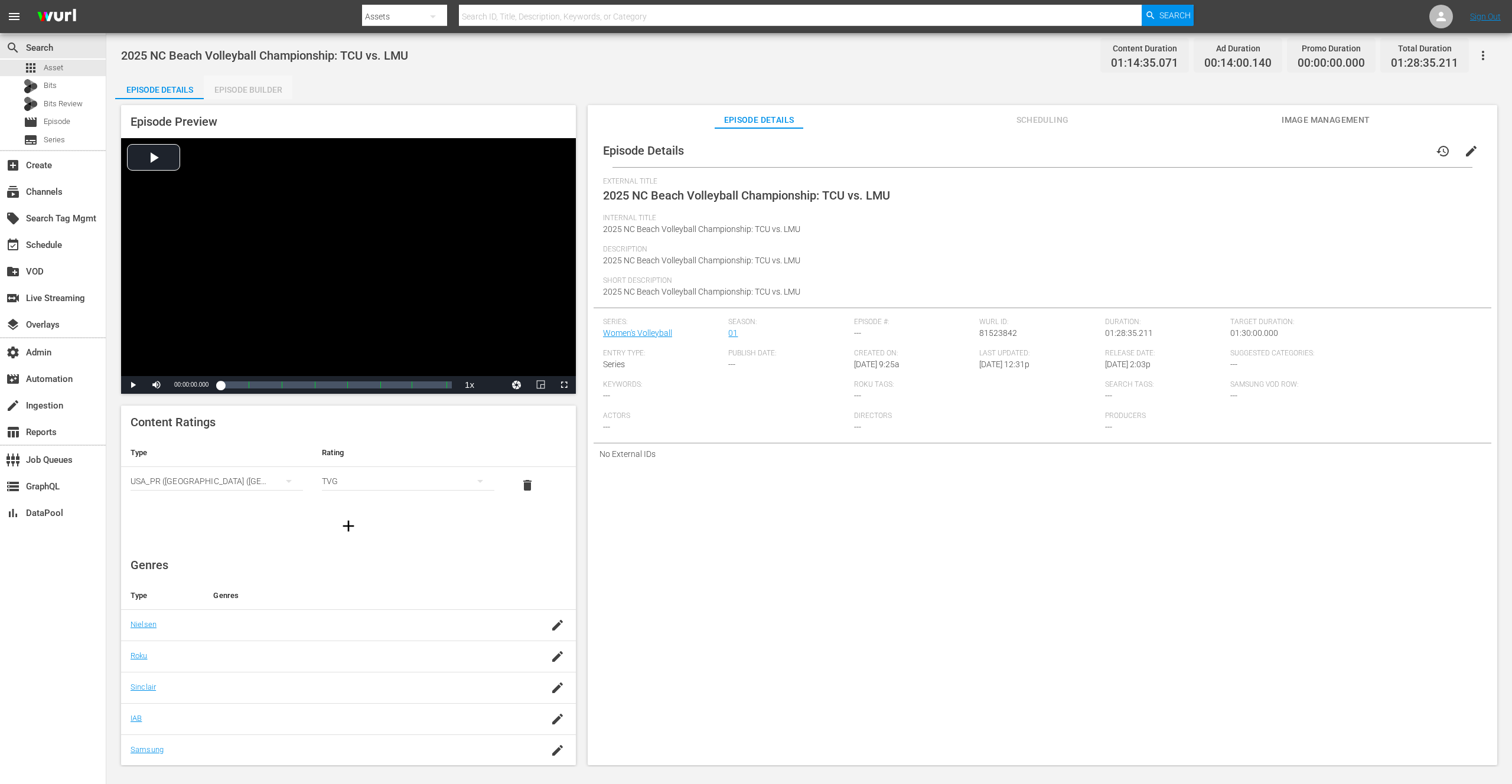
click at [263, 91] on div "Episode Builder" at bounding box center [248, 90] width 89 height 28
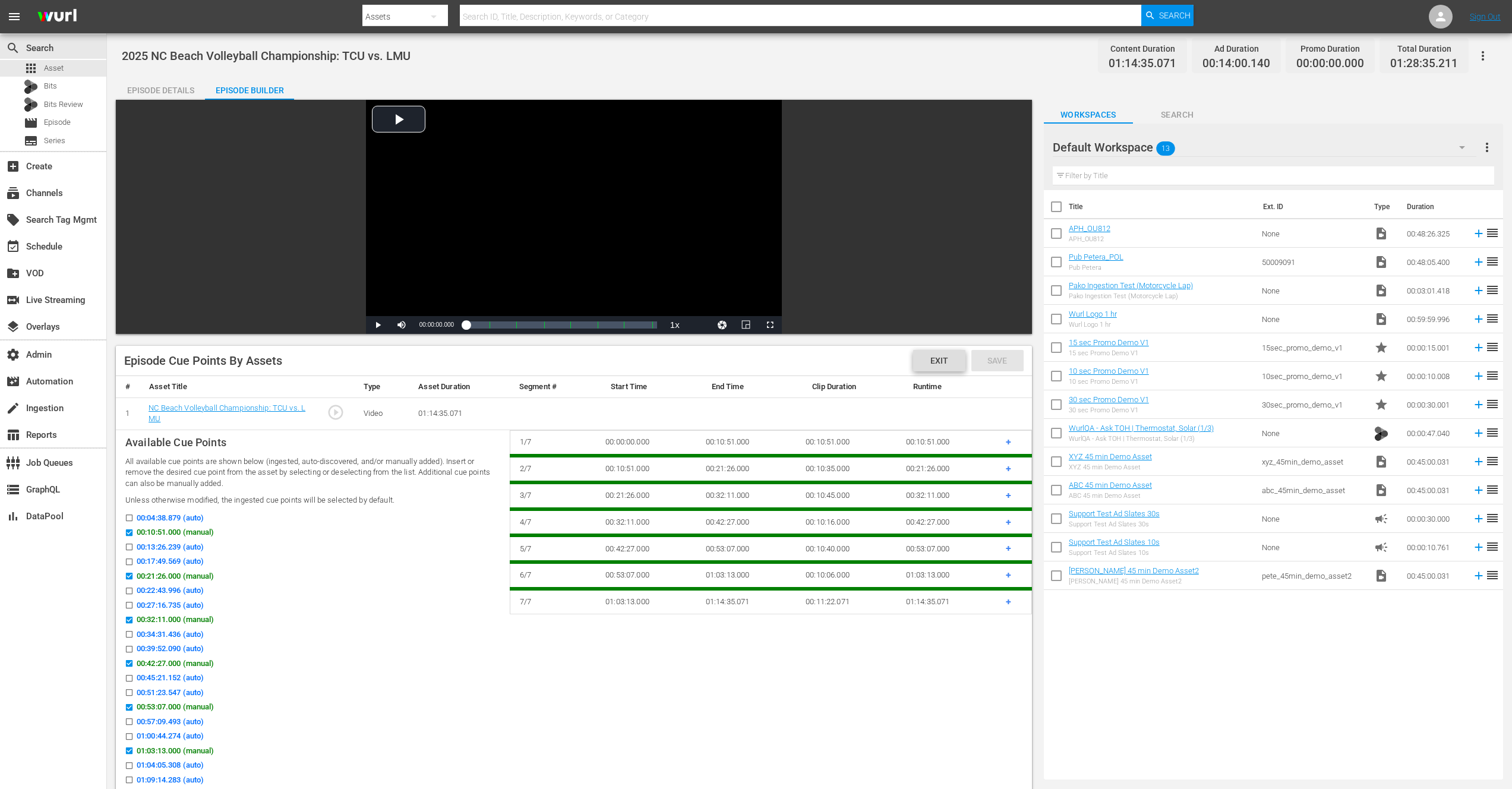
click at [935, 364] on span "Exit" at bounding box center [939, 361] width 37 height 9
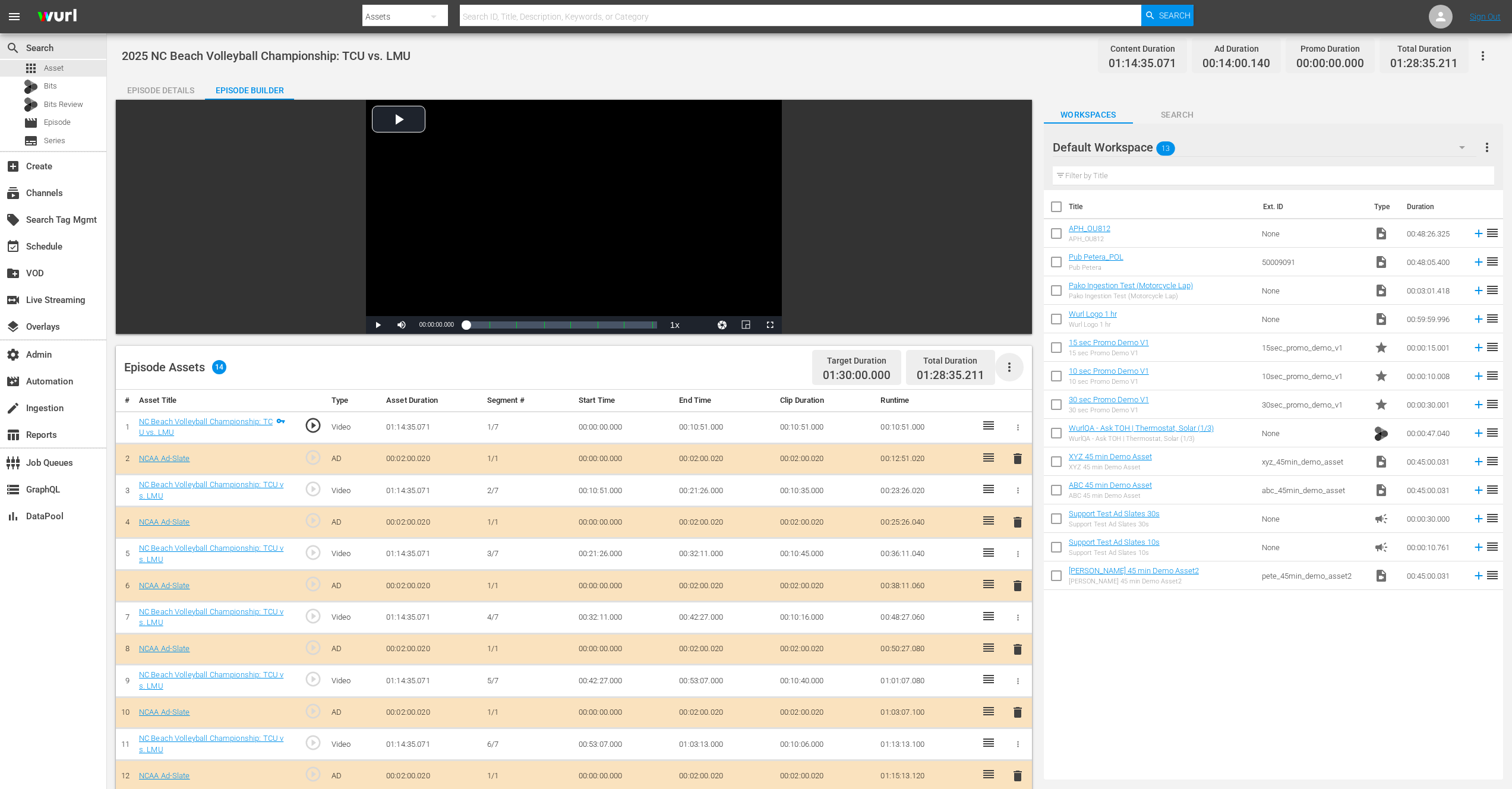
click at [1010, 369] on icon "button" at bounding box center [1009, 367] width 14 height 14
click at [985, 280] on div "Video Player is loading. Play Video Play Mute Current Time 00:00:00.000 / Durat…" at bounding box center [574, 217] width 916 height 234
click at [1006, 365] on icon "button" at bounding box center [1009, 367] width 14 height 14
click at [1030, 373] on div "Edit Cue Points" at bounding box center [1045, 372] width 81 height 28
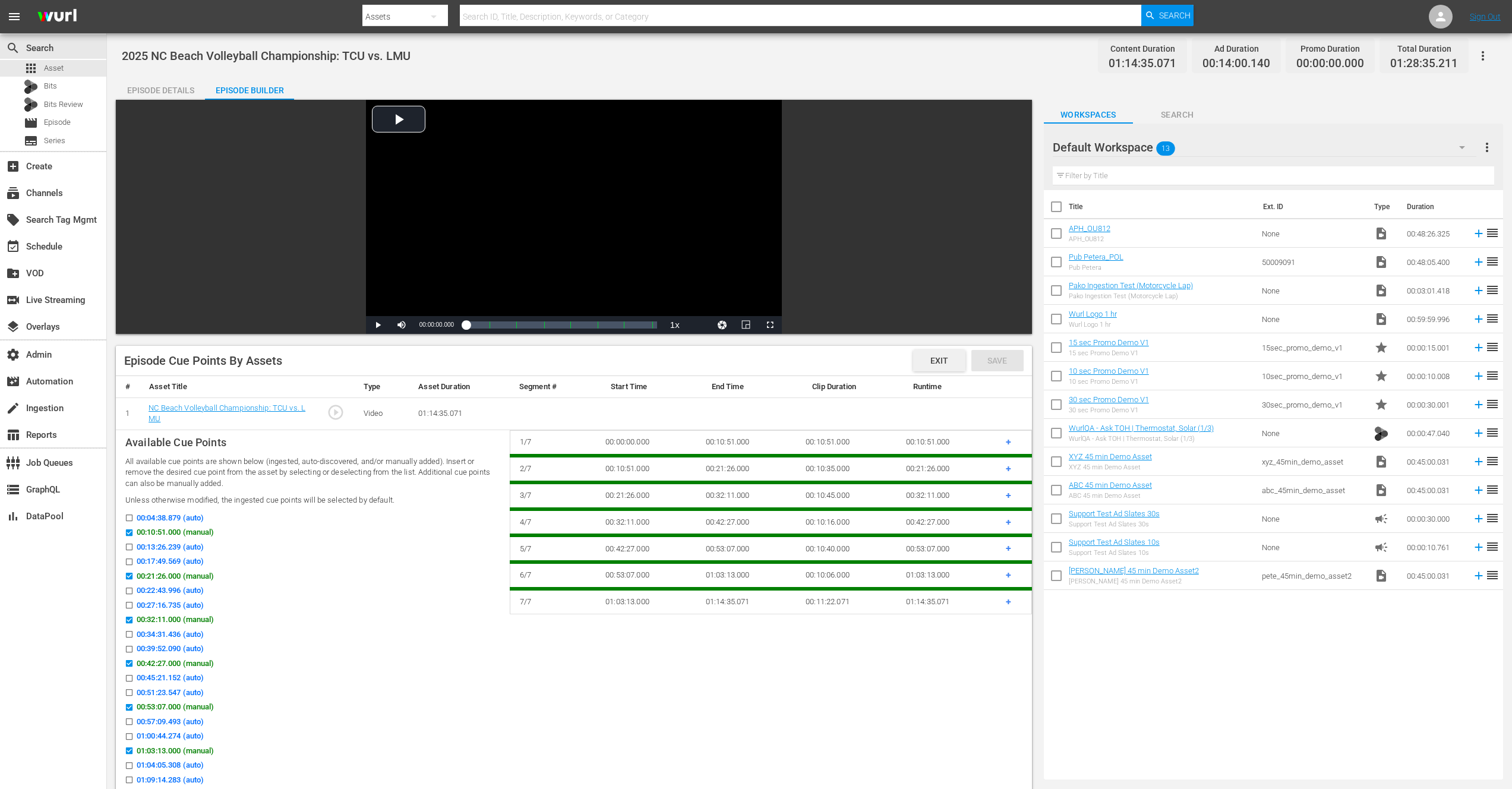
click at [943, 359] on span "Exit" at bounding box center [939, 361] width 37 height 9
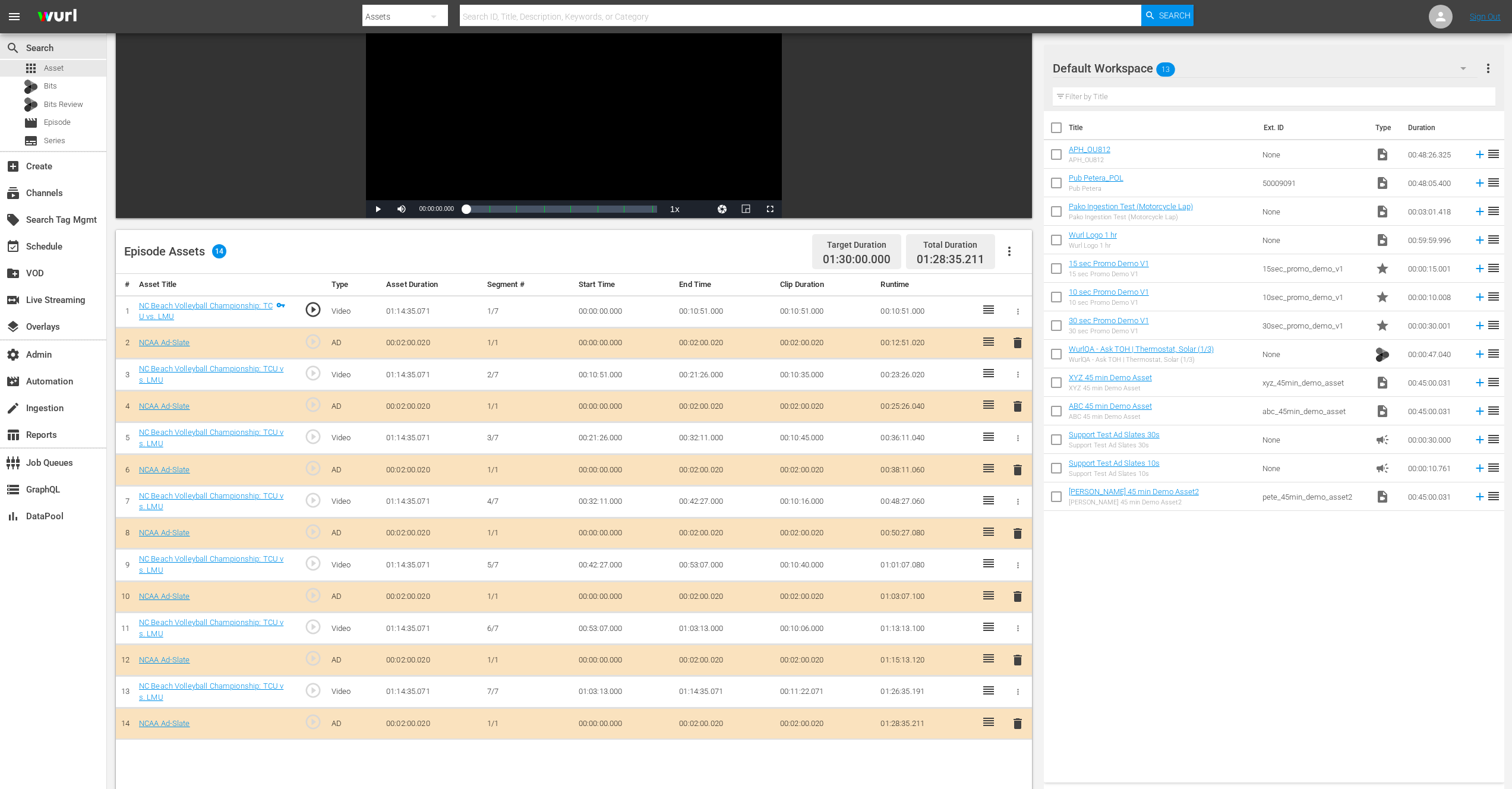
scroll to position [116, 0]
click at [1008, 253] on icon "button" at bounding box center [1009, 251] width 14 height 14
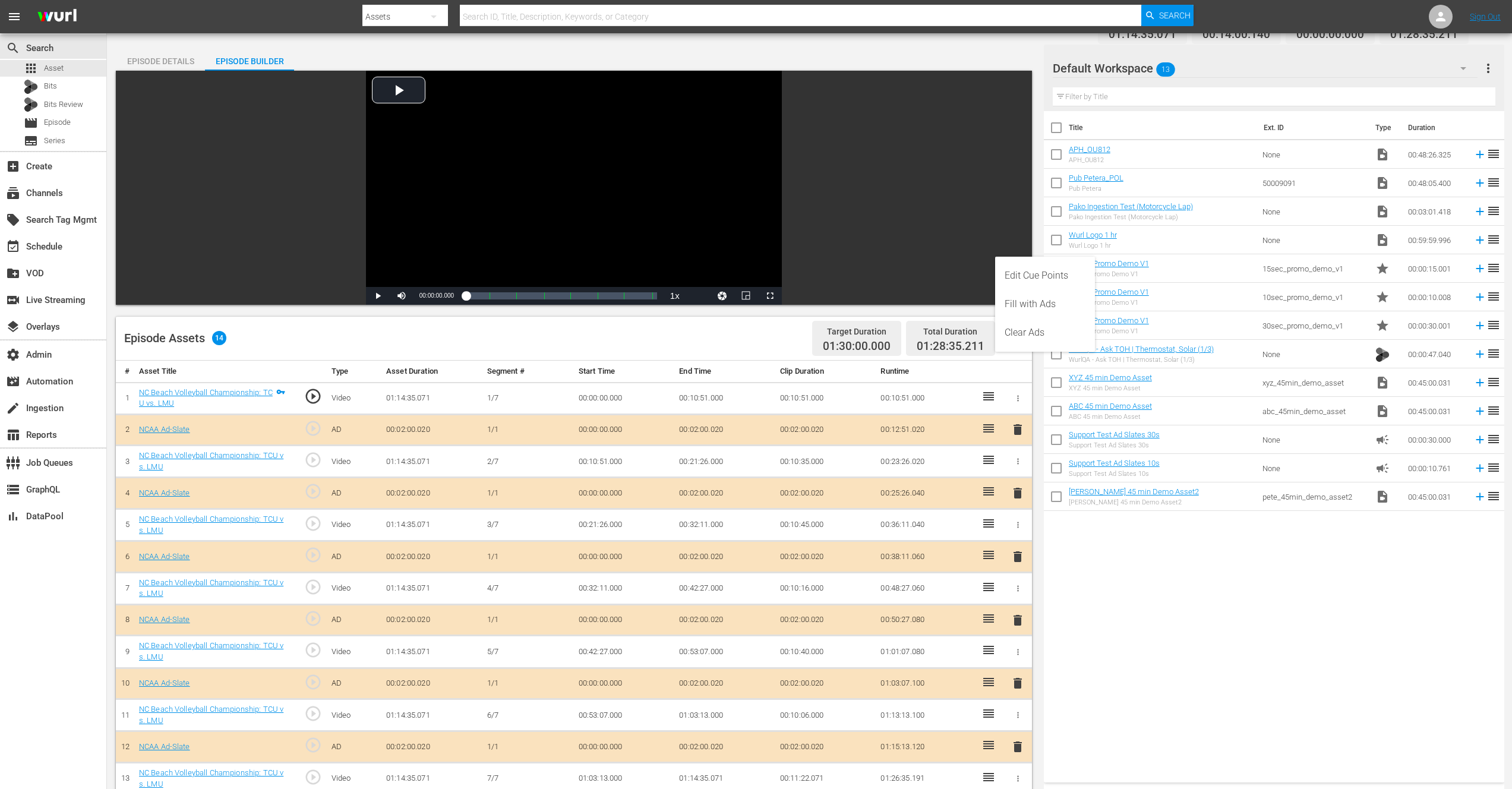
scroll to position [28, 0]
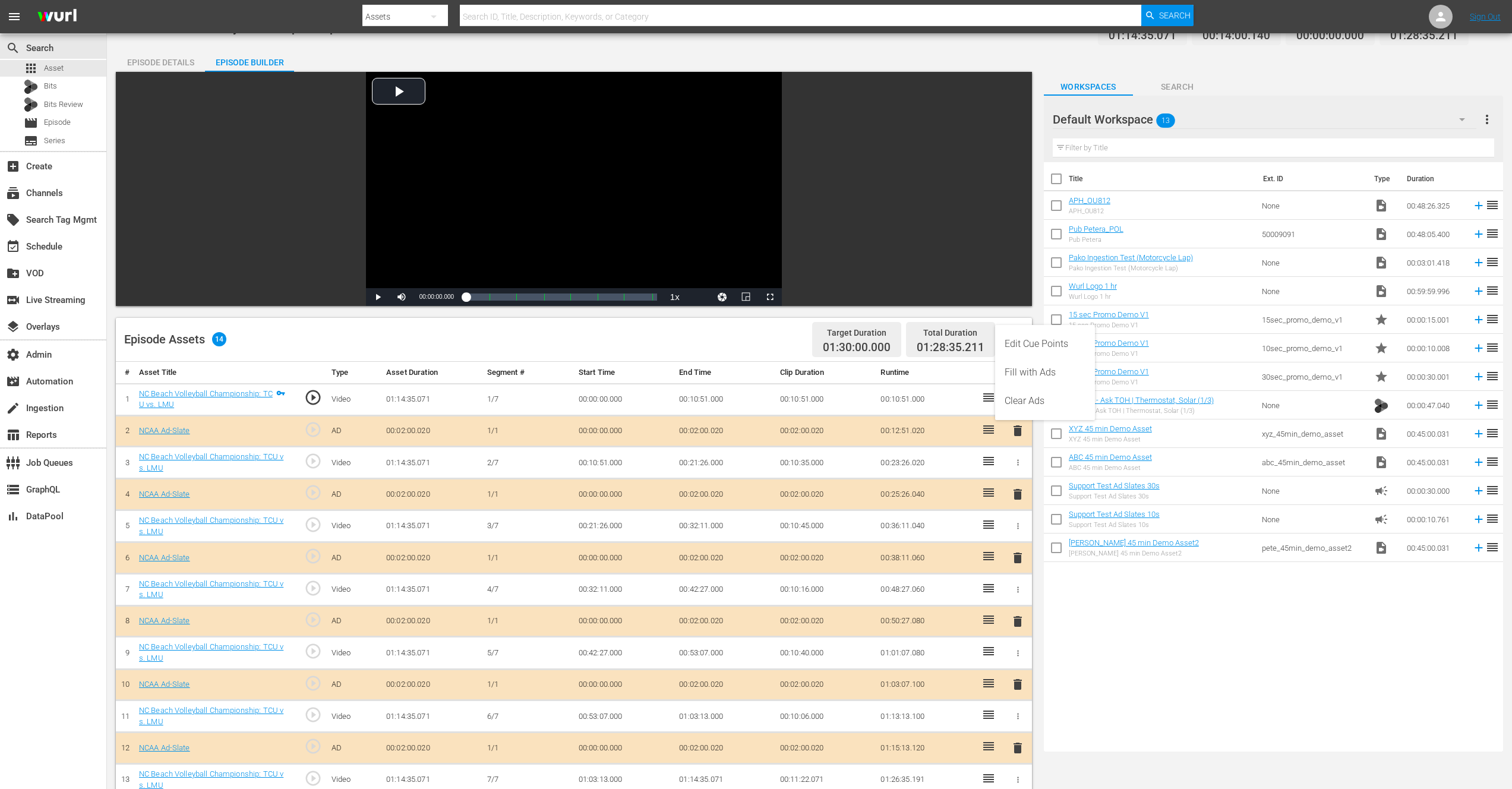
drag, startPoint x: 1014, startPoint y: 201, endPoint x: 978, endPoint y: 166, distance: 50.2
click at [1014, 201] on div "Video Player is loading. Play Video Play Mute Current Time 00:00:00.000 / Durat…" at bounding box center [574, 188] width 916 height 234
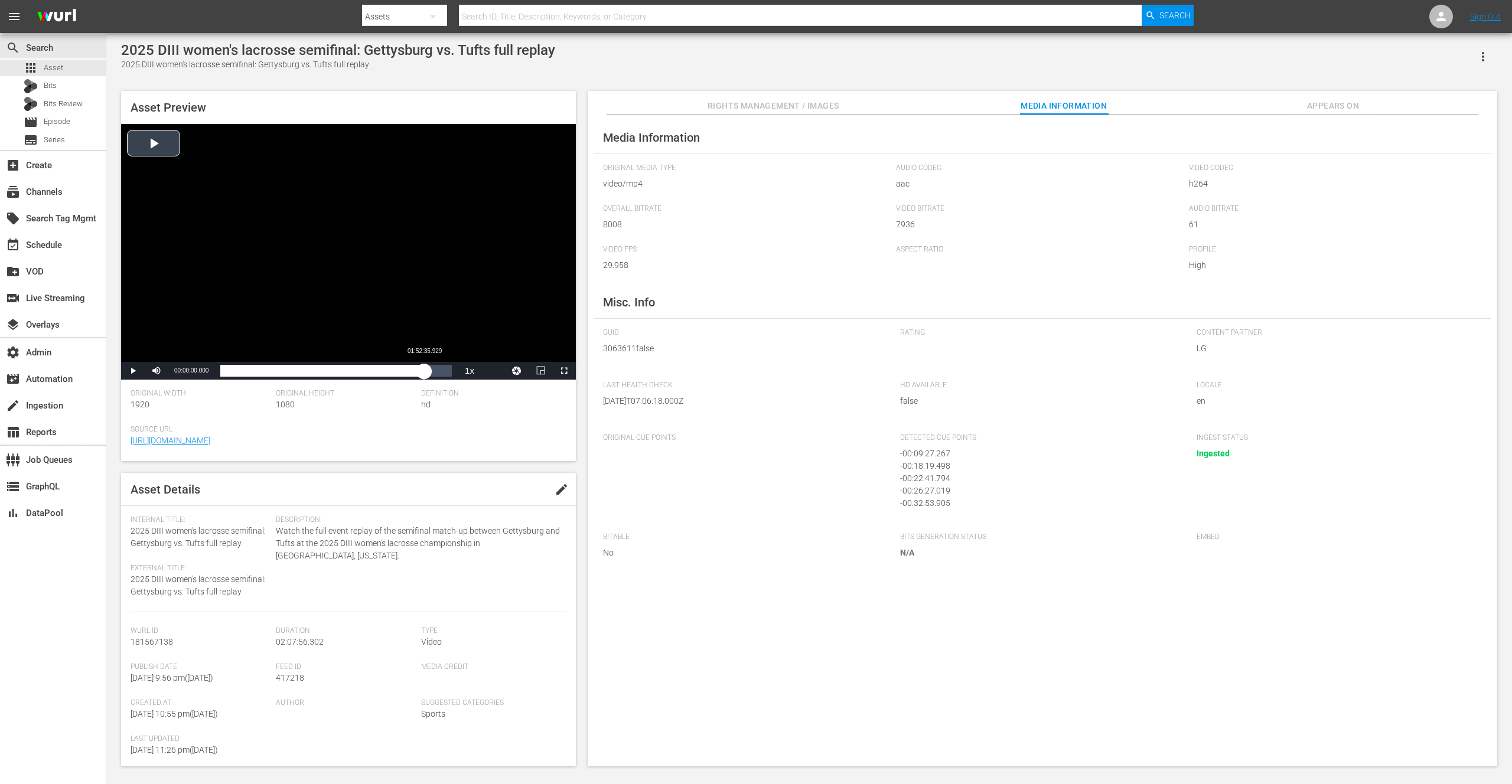
drag, startPoint x: 218, startPoint y: 371, endPoint x: 424, endPoint y: 368, distance: 206.0
click at [424, 367] on div "00:00:00.000" at bounding box center [322, 371] width 203 height 12
drag, startPoint x: 425, startPoint y: 372, endPoint x: 436, endPoint y: 372, distance: 11.0
click at [435, 372] on div "01:52:56.388" at bounding box center [328, 371] width 215 height 12
click at [442, 371] on div "01:59:32.837" at bounding box center [331, 371] width 222 height 12
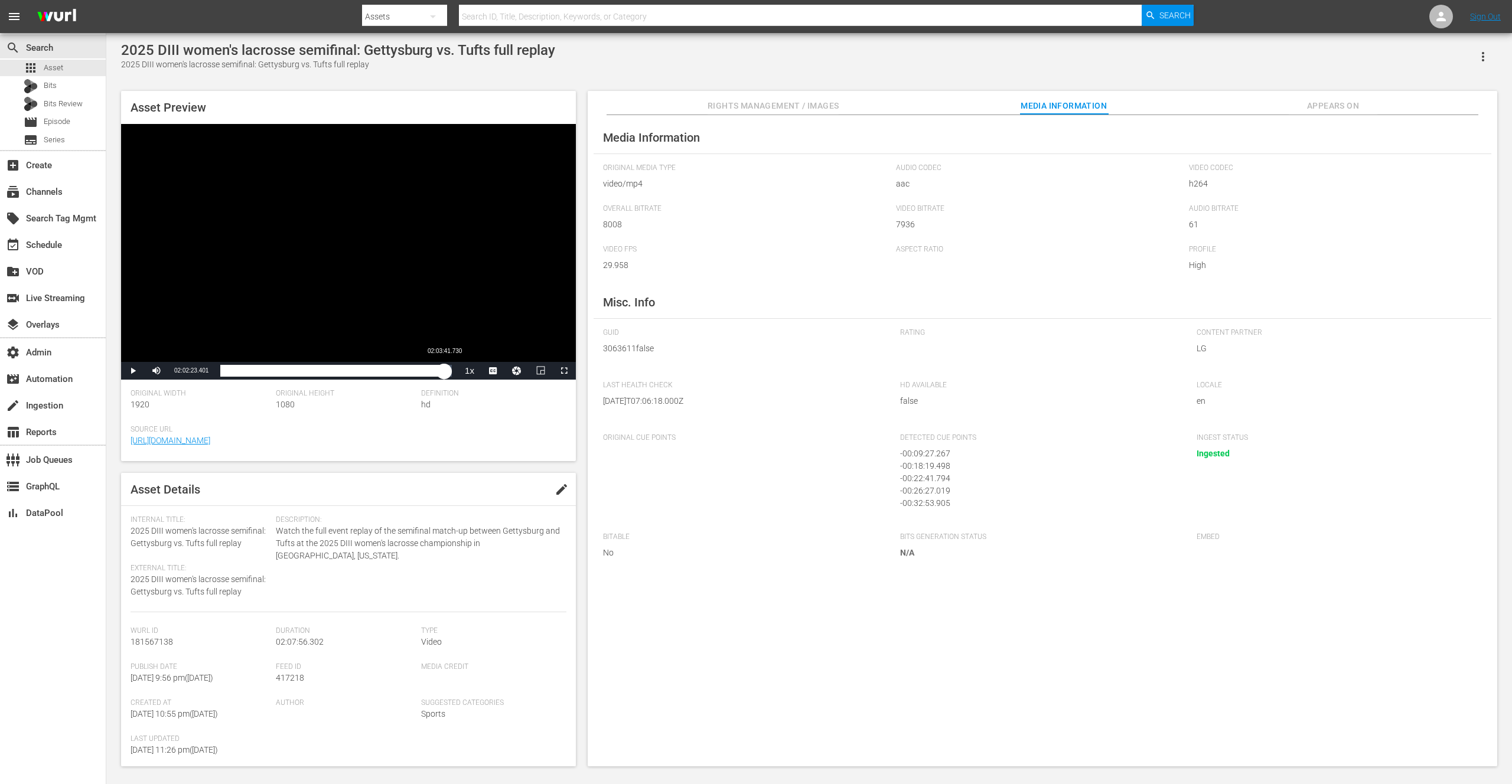
click at [444, 372] on div "02:02:24.543" at bounding box center [332, 371] width 224 height 12
drag, startPoint x: 444, startPoint y: 374, endPoint x: 297, endPoint y: 375, distance: 147.0
click at [307, 375] on div "02:03:43.548" at bounding box center [332, 371] width 224 height 12
click at [133, 371] on span "Video Player" at bounding box center [133, 371] width 0 height 0
drag, startPoint x: 906, startPoint y: 479, endPoint x: 953, endPoint y: 481, distance: 47.0
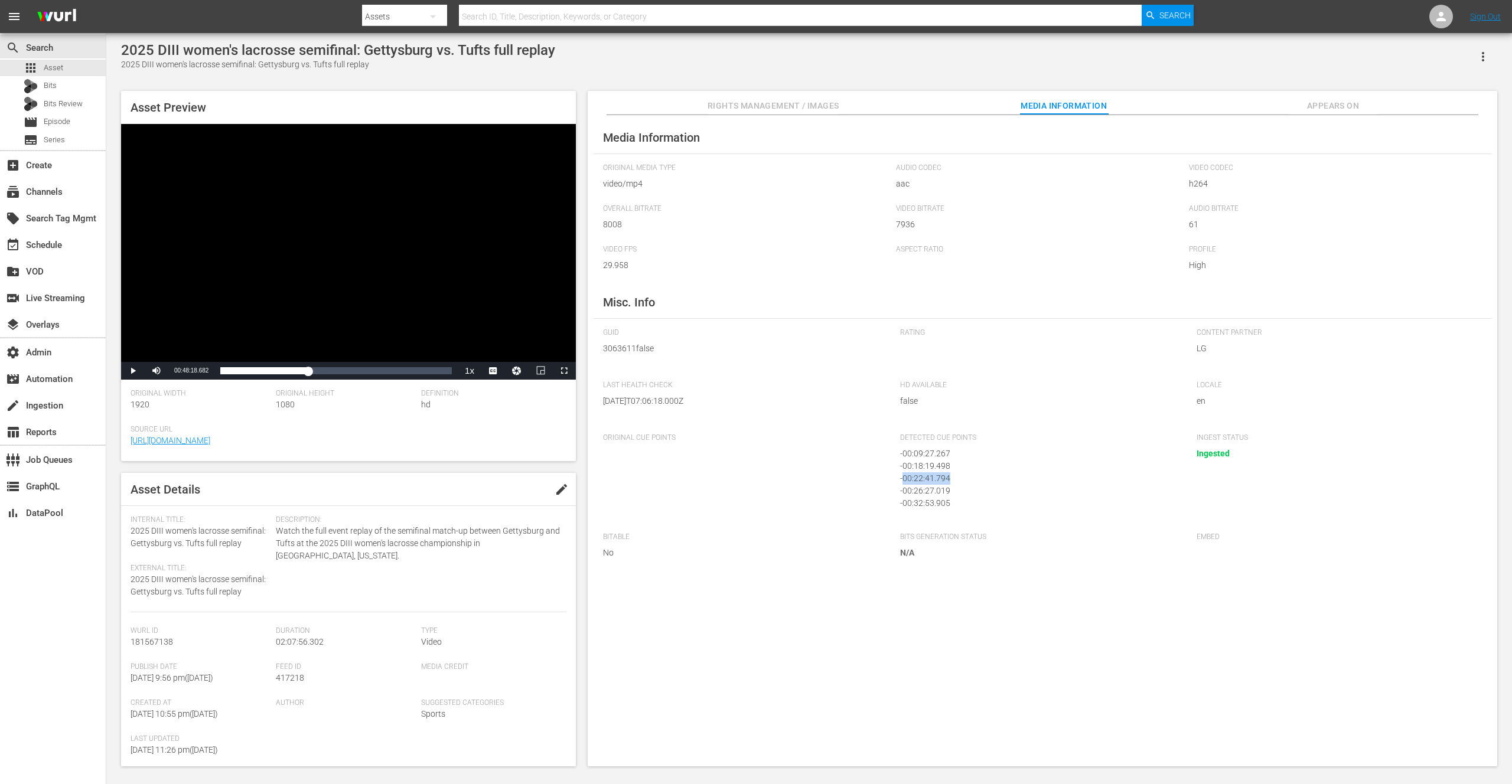
click at [953, 481] on div "- 00:22:41.794" at bounding box center [1037, 479] width 273 height 12
copy div "00:22:41.794"
click at [513, 371] on button "Video Player" at bounding box center [516, 371] width 23 height 17
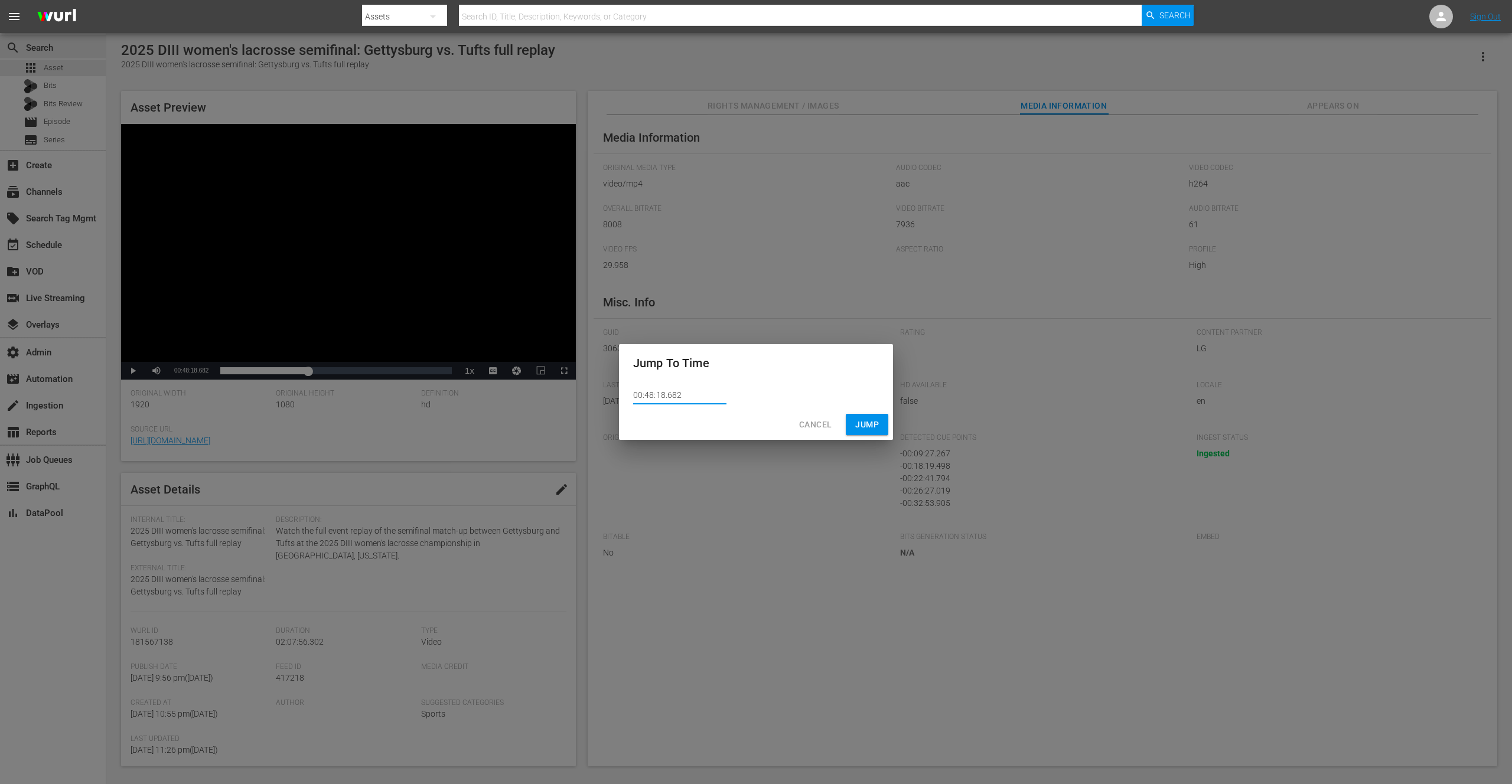
drag, startPoint x: 685, startPoint y: 392, endPoint x: 616, endPoint y: 399, distance: 69.4
click at [616, 399] on div "Jump To Time 00:48:18.682 Cancel Jump" at bounding box center [756, 392] width 1512 height 784
paste input "22:41.794"
type input "00:22:41.794"
click at [863, 424] on span "Jump" at bounding box center [867, 425] width 23 height 15
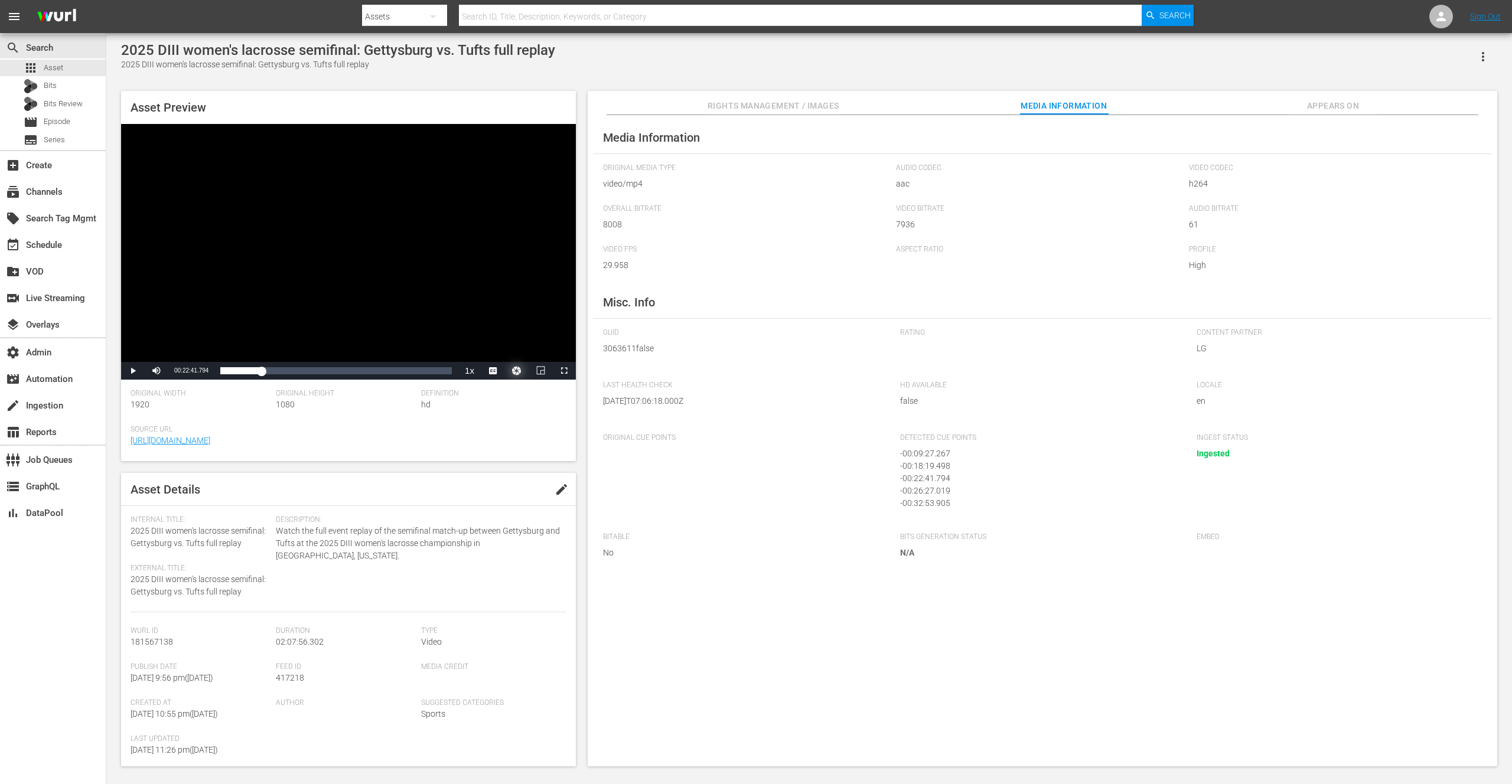
click at [515, 371] on button "Video Player" at bounding box center [516, 371] width 23 height 17
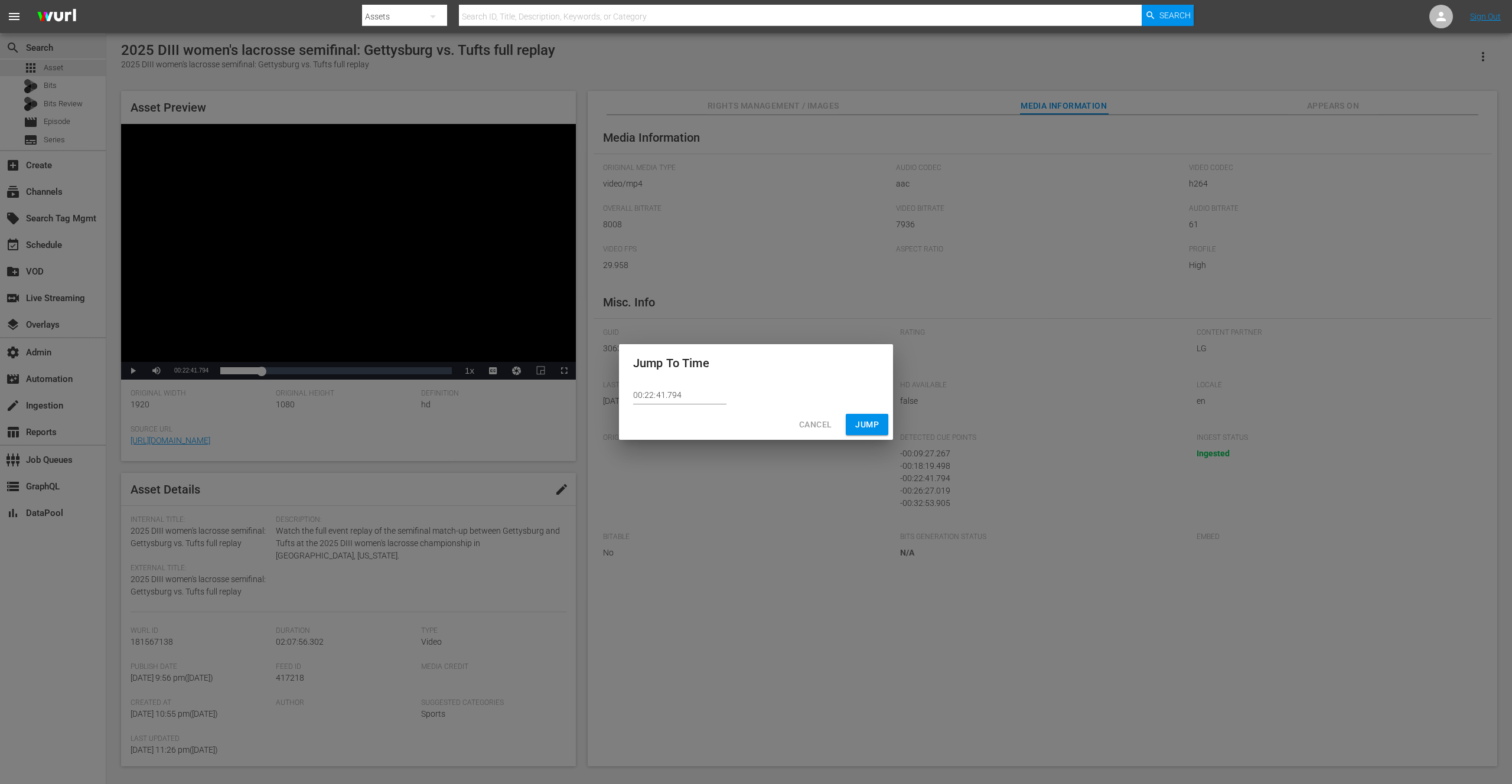
click at [660, 395] on input "00:22:41.794" at bounding box center [679, 395] width 93 height 17
type input "00:22:40.794"
click at [868, 426] on span "Jump" at bounding box center [867, 425] width 23 height 15
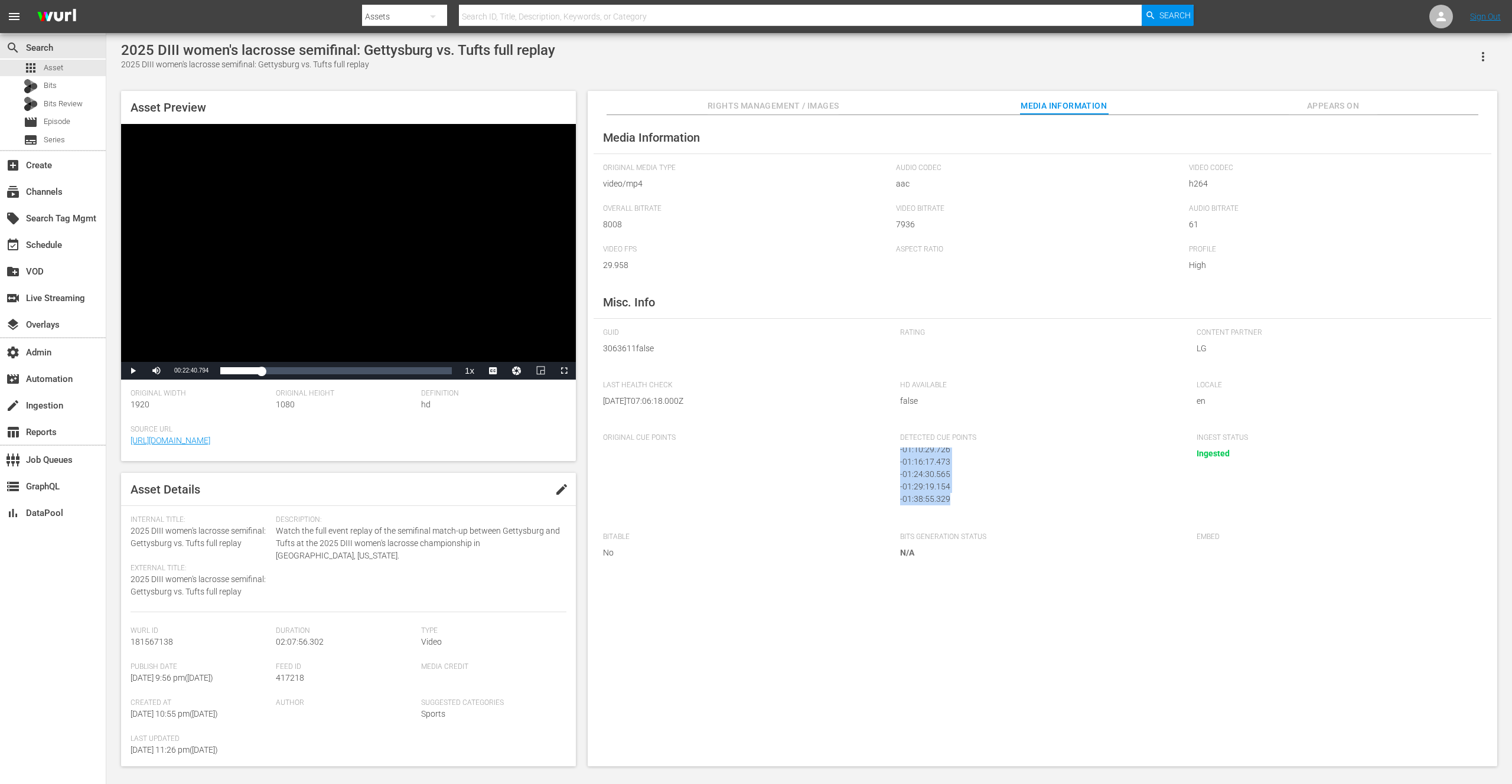
drag, startPoint x: 957, startPoint y: 505, endPoint x: 960, endPoint y: 500, distance: 5.8
click at [960, 500] on div "- 00:09:27.267 - 00:18:19.498 - 00:22:41.794 - 00:26:27.019 - 00:32:53.905 - 00…" at bounding box center [1040, 477] width 279 height 59
click at [955, 489] on div "- 02:00:52.178" at bounding box center [1037, 488] width 273 height 12
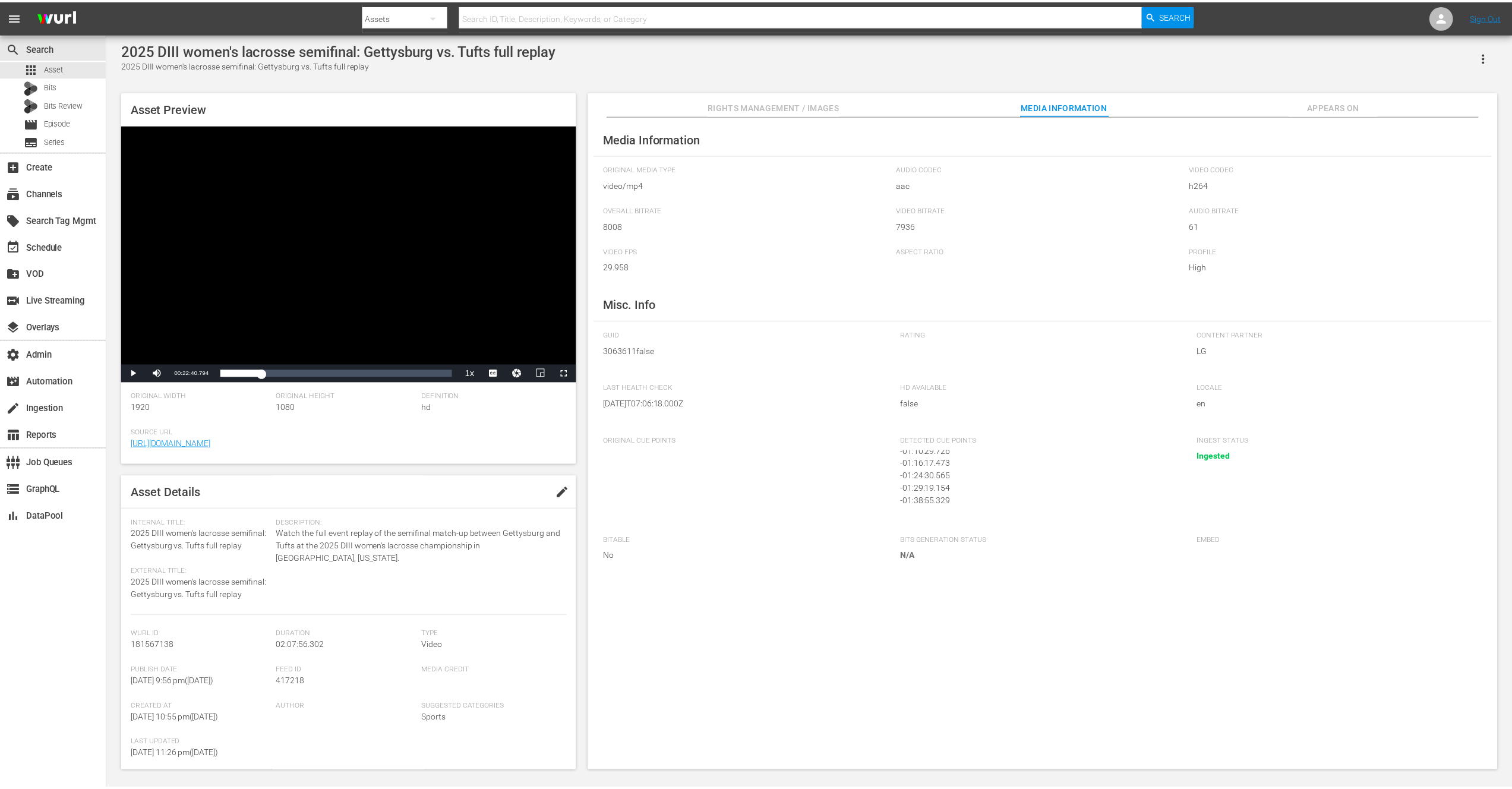
scroll to position [116, 0]
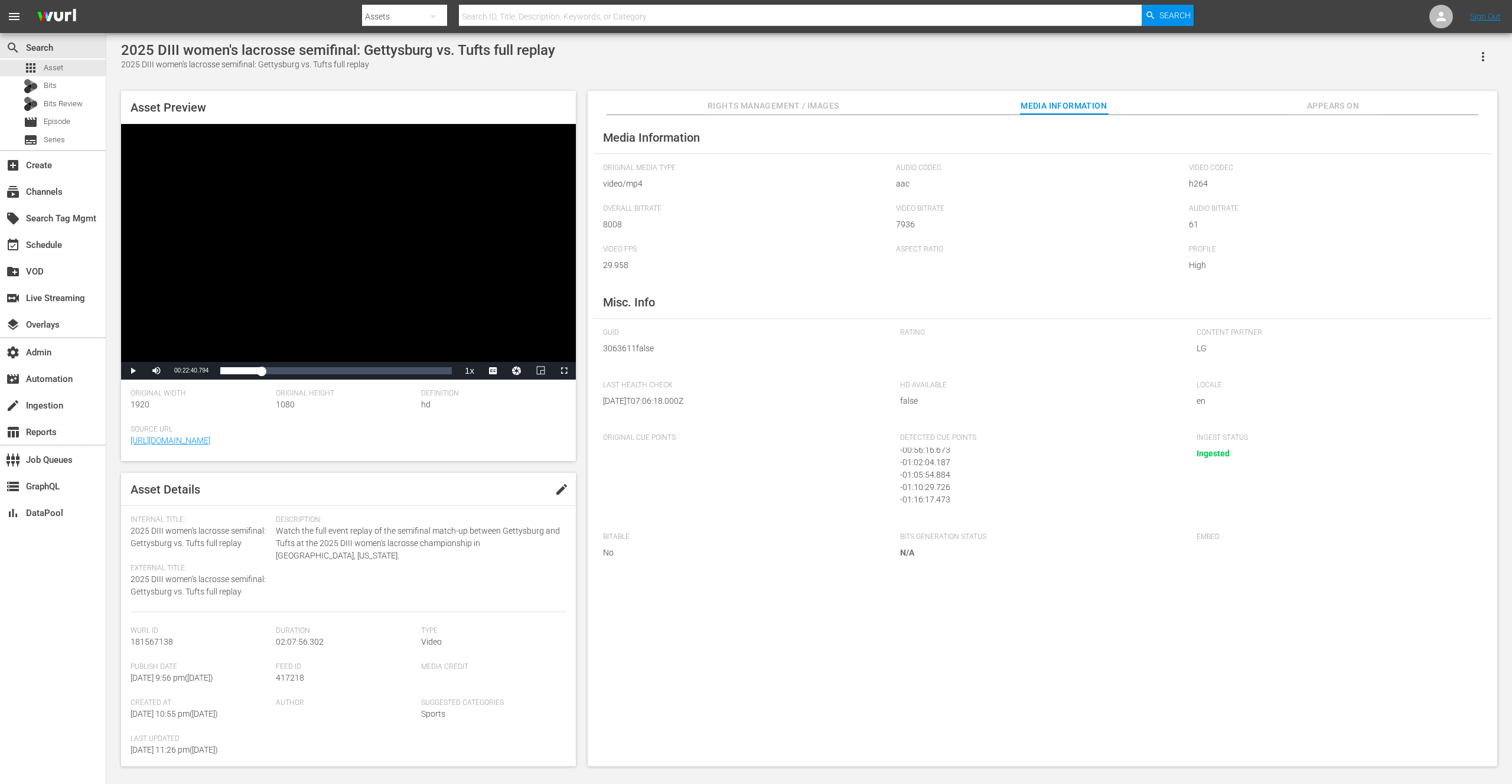
click at [1323, 105] on span "Appears On" at bounding box center [1333, 106] width 89 height 15
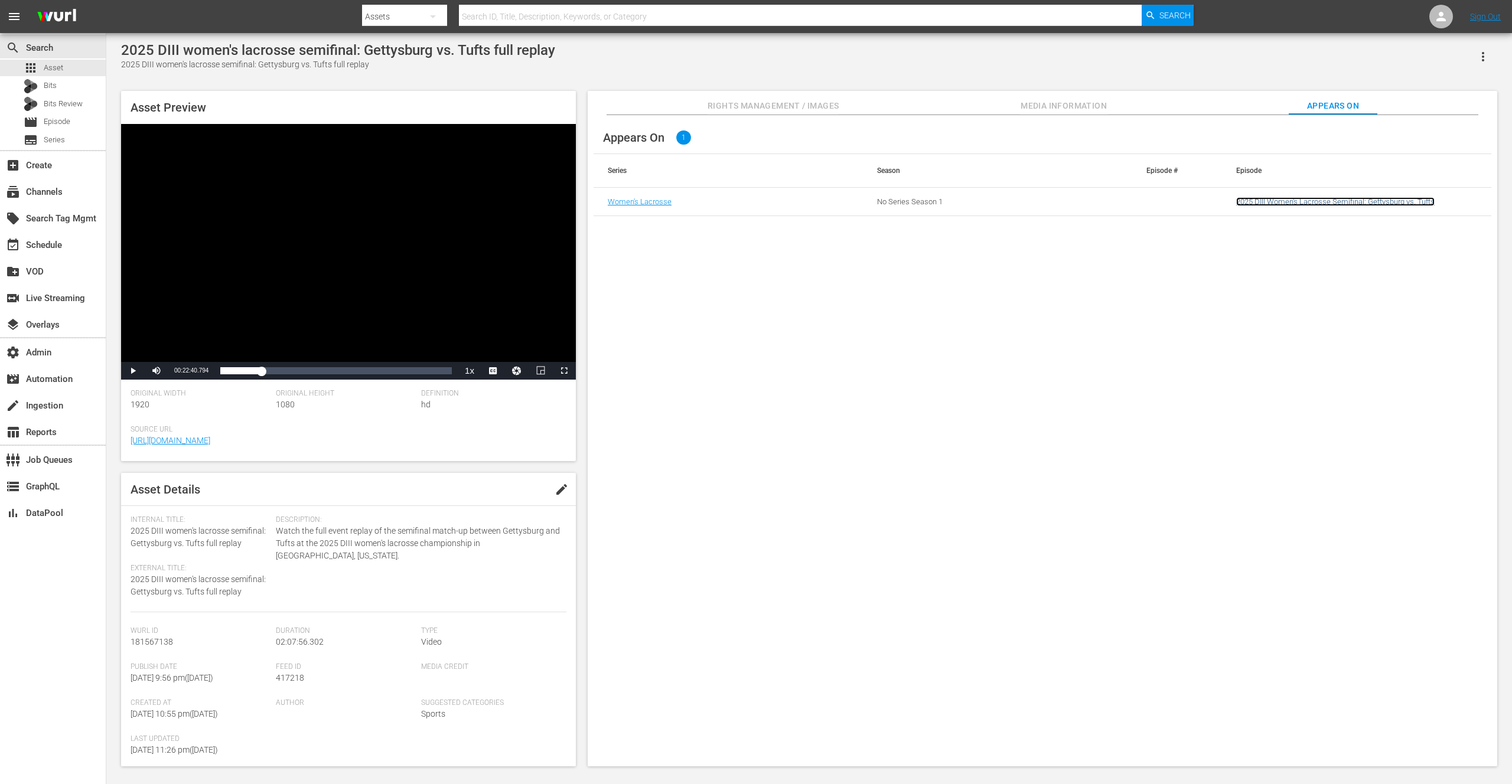
click at [1308, 202] on link "2025 DIII Women's Lacrosse Semifinal: Gettysburg vs. Tufts" at bounding box center [1335, 201] width 199 height 9
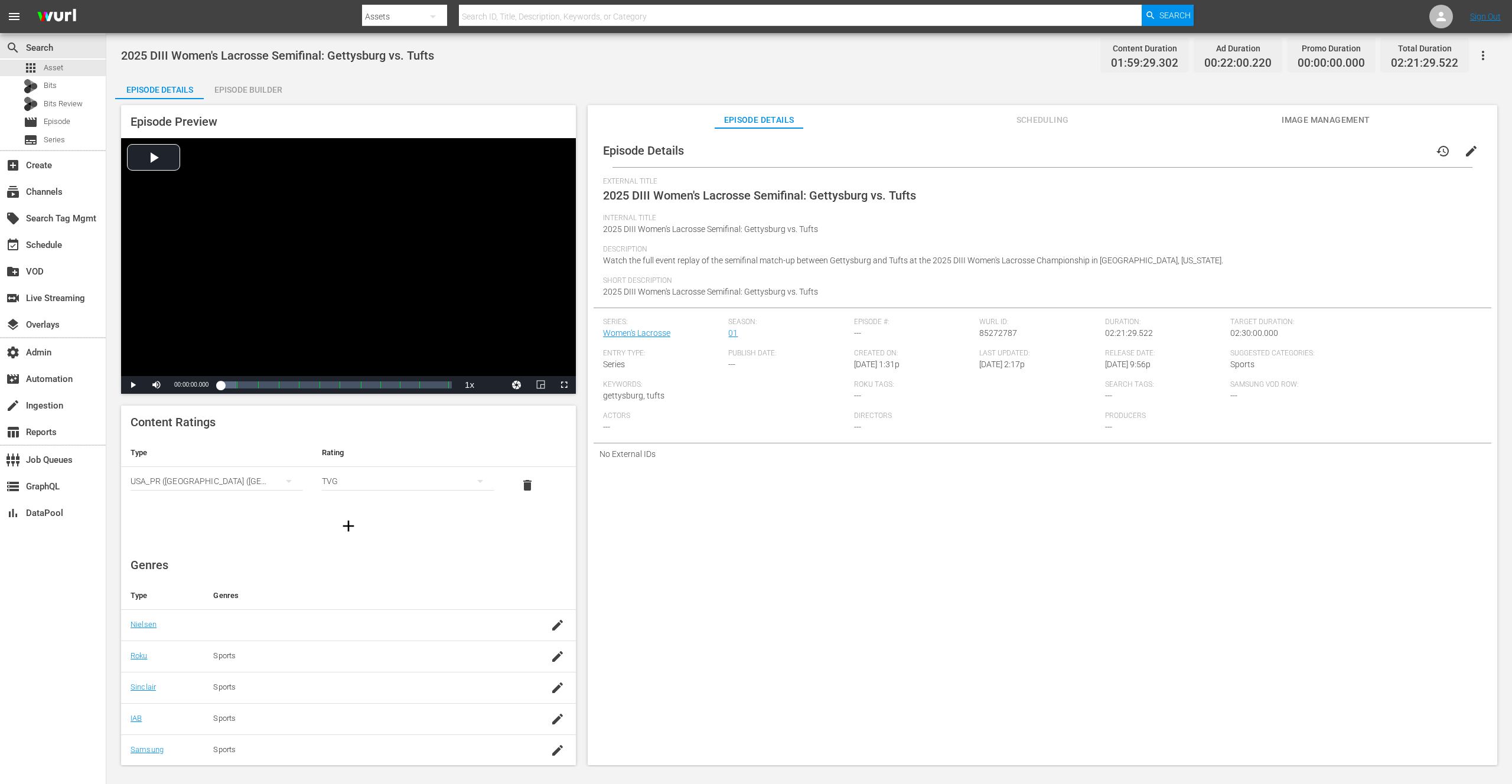
click at [262, 85] on div "Episode Builder" at bounding box center [248, 90] width 89 height 28
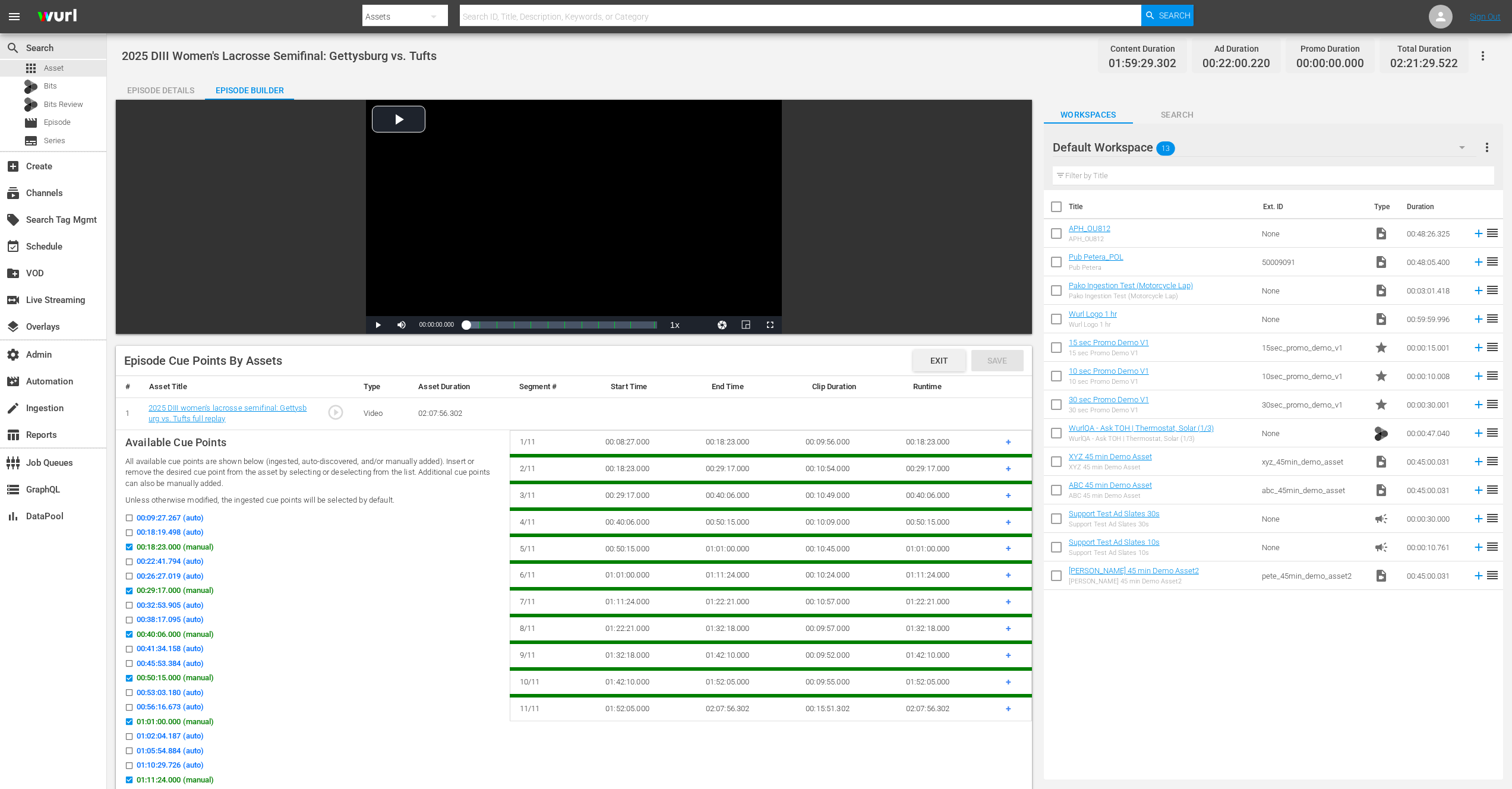
click at [939, 363] on span "Exit" at bounding box center [939, 361] width 37 height 9
